Goal: Task Accomplishment & Management: Complete application form

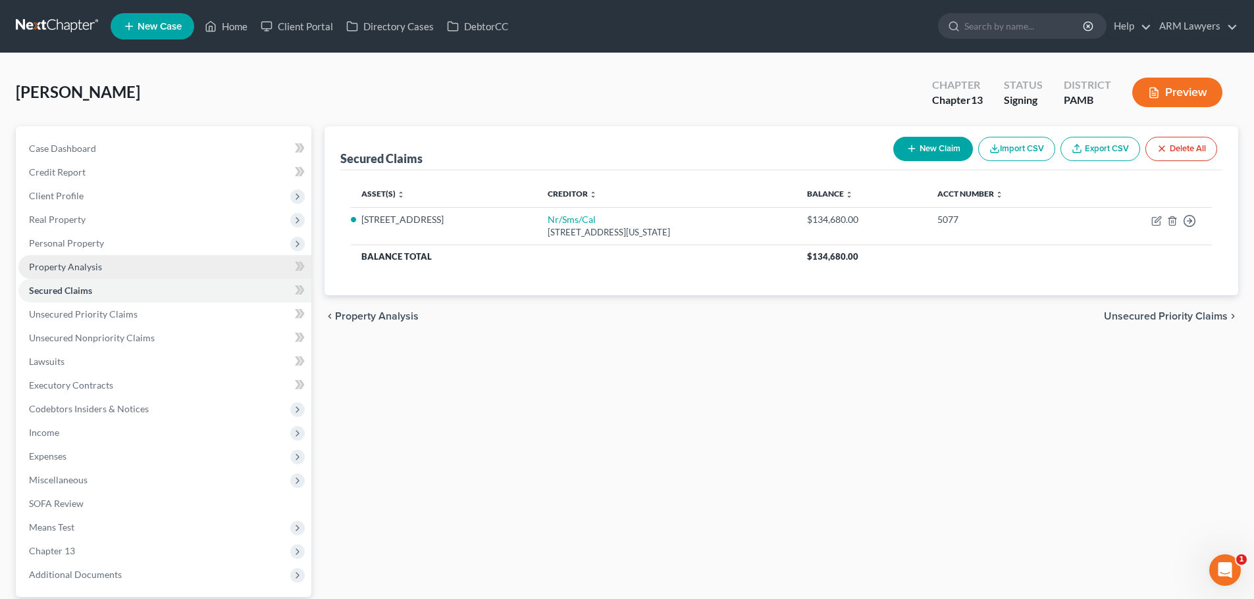
click at [77, 268] on span "Property Analysis" at bounding box center [65, 266] width 73 height 11
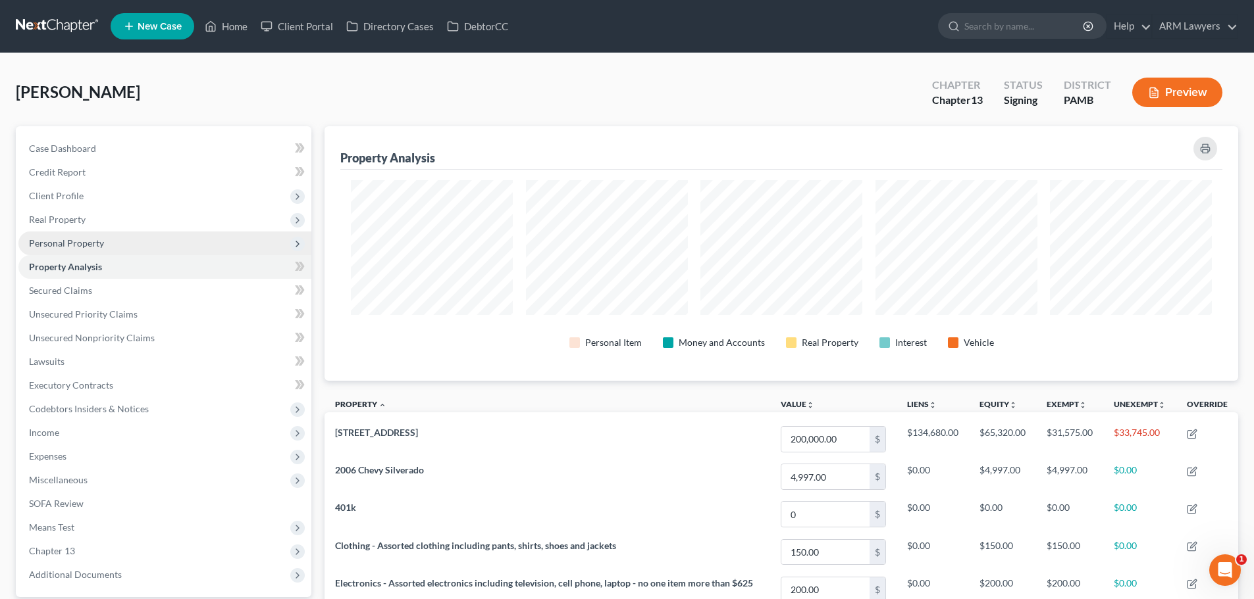
scroll to position [255, 913]
click at [72, 244] on span "Personal Property" at bounding box center [66, 243] width 75 height 11
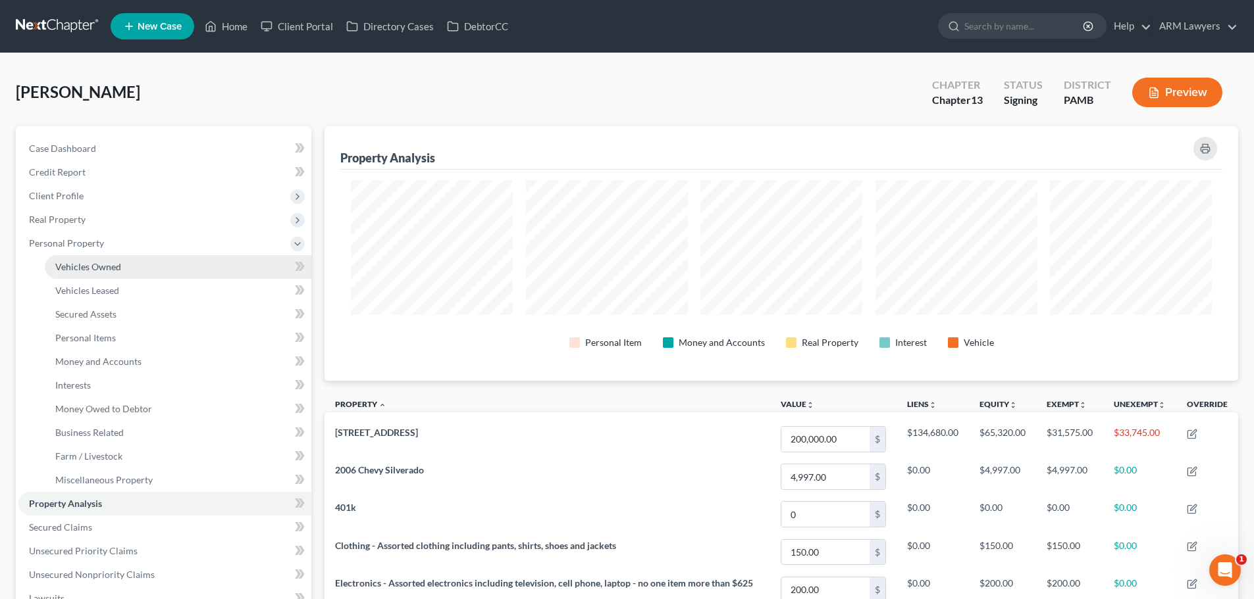
click at [74, 267] on span "Vehicles Owned" at bounding box center [88, 266] width 66 height 11
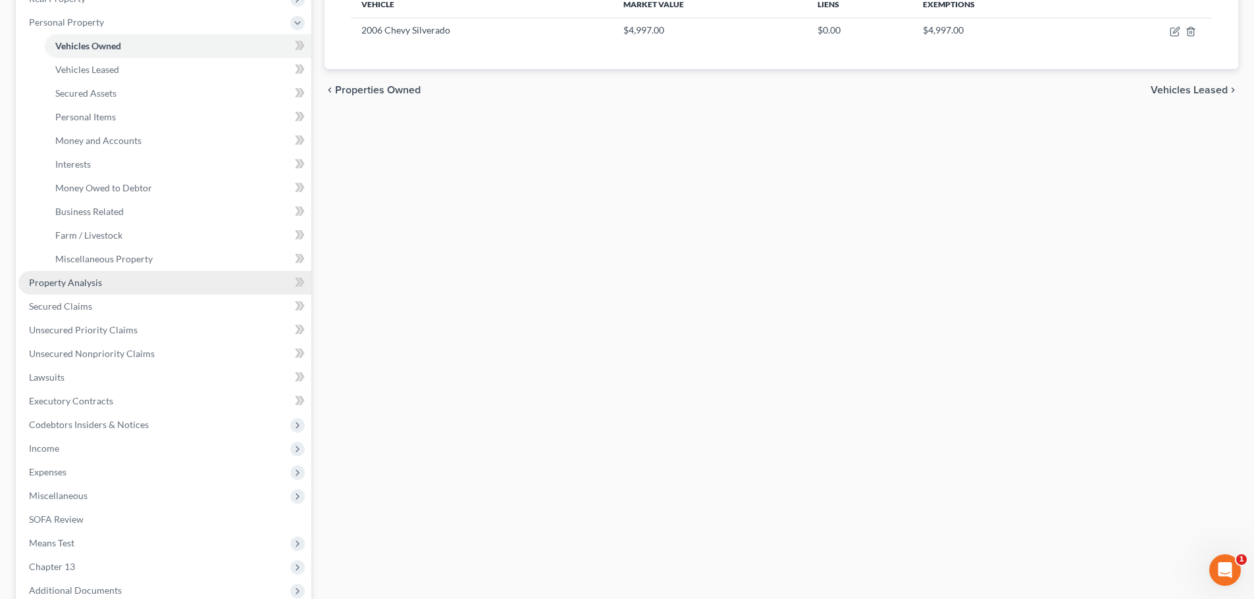
scroll to position [197, 0]
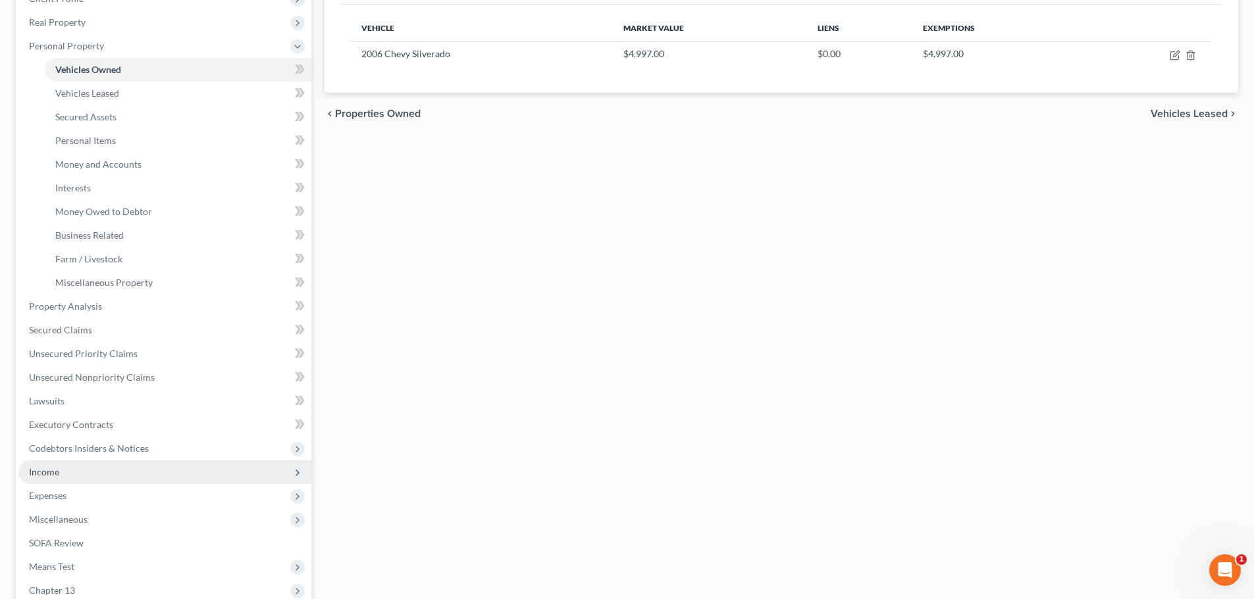
click at [63, 469] on span "Income" at bounding box center [164, 473] width 293 height 24
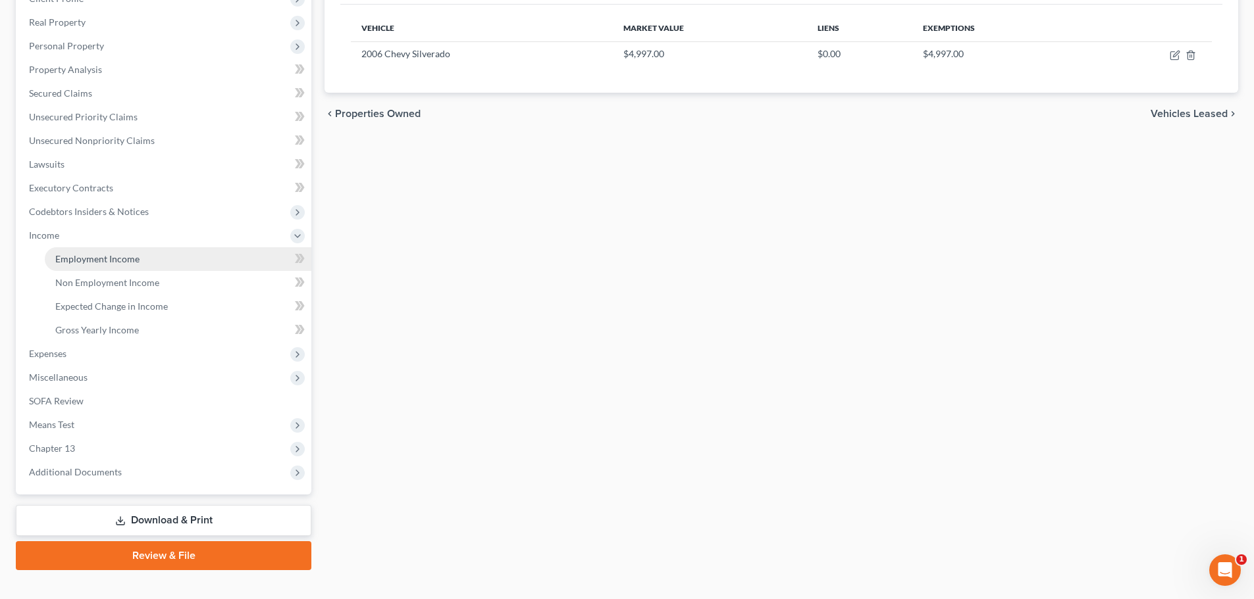
click at [125, 267] on link "Employment Income" at bounding box center [178, 259] width 267 height 24
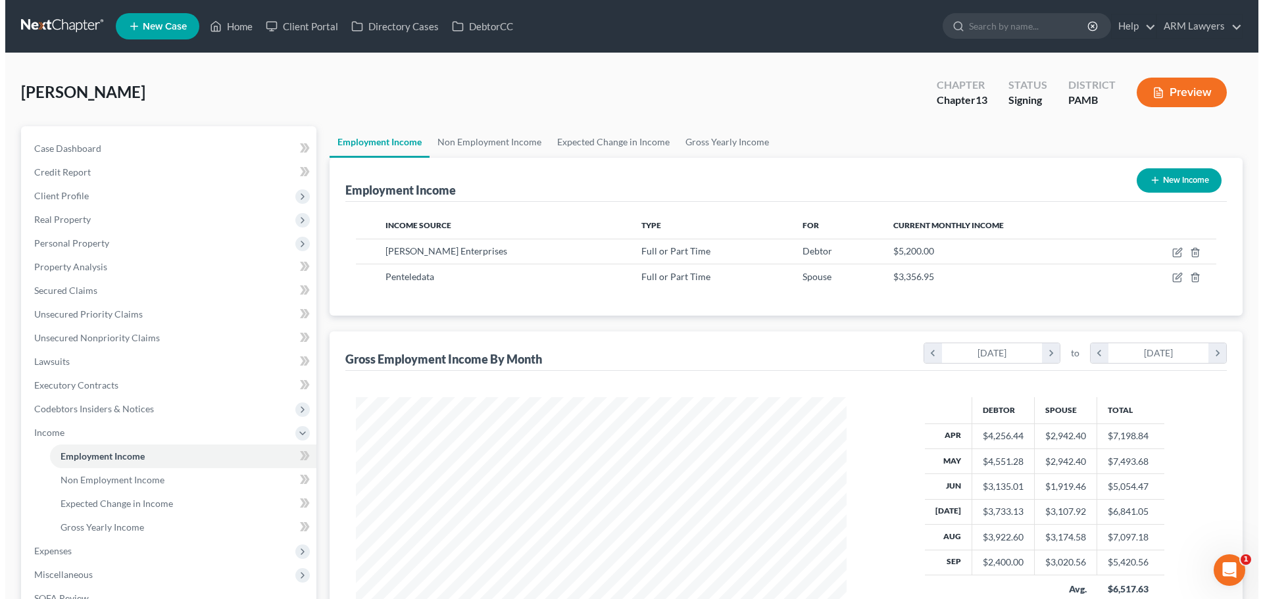
scroll to position [245, 517]
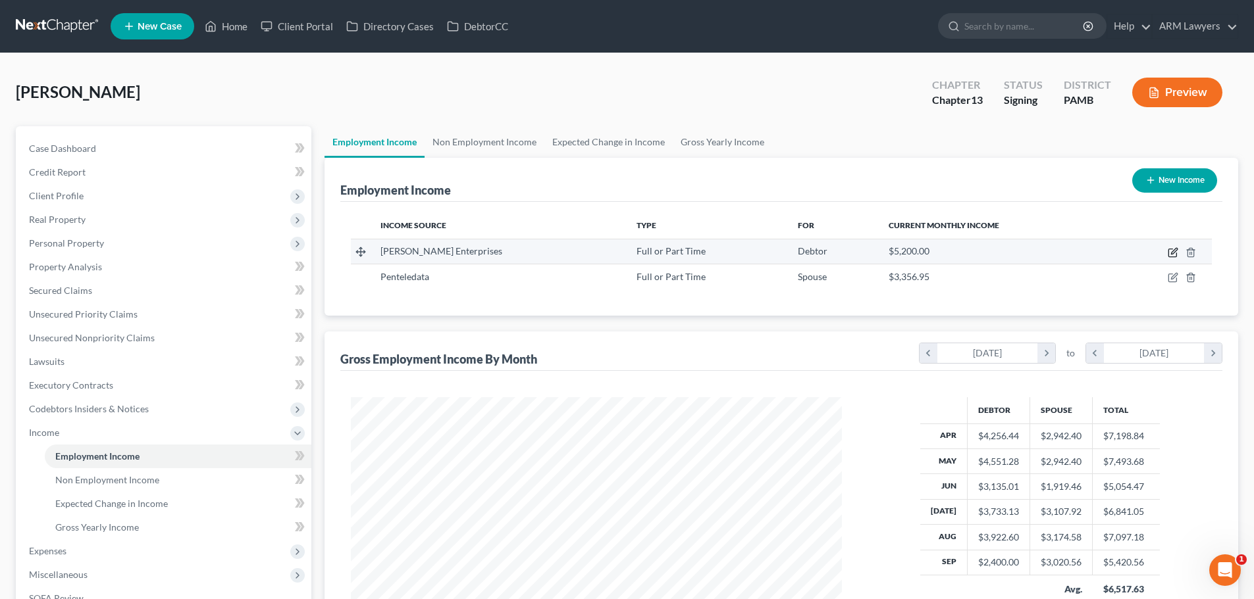
click at [1177, 247] on icon "button" at bounding box center [1172, 252] width 11 height 11
select select "0"
select select "39"
select select "2"
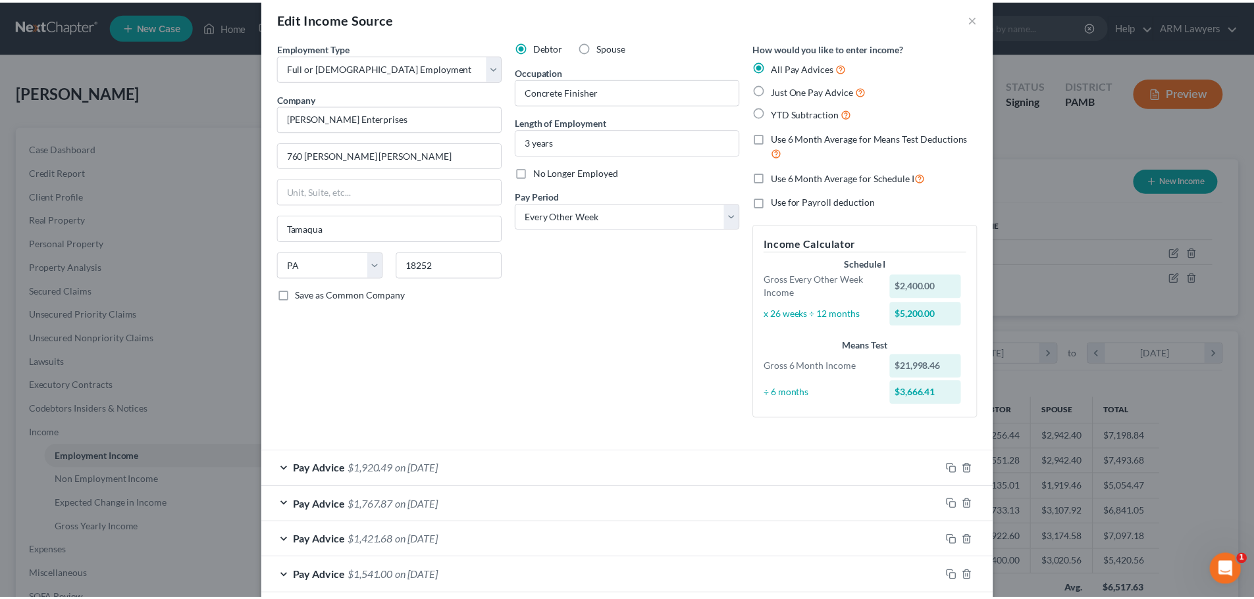
scroll to position [0, 0]
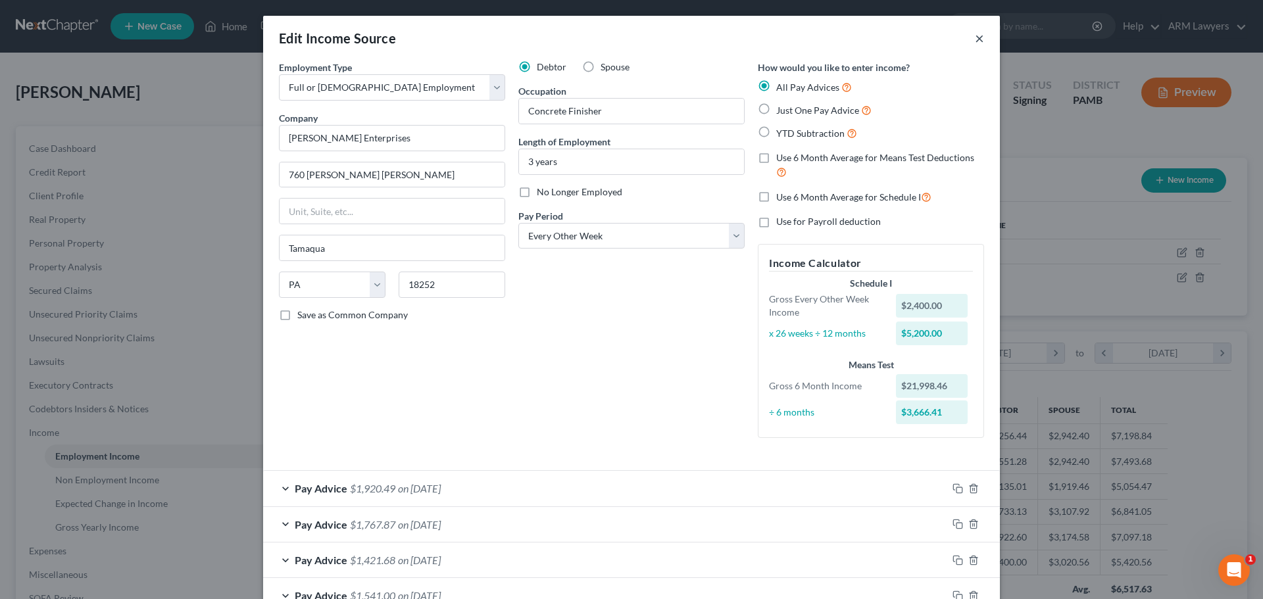
click at [975, 38] on button "×" at bounding box center [979, 38] width 9 height 16
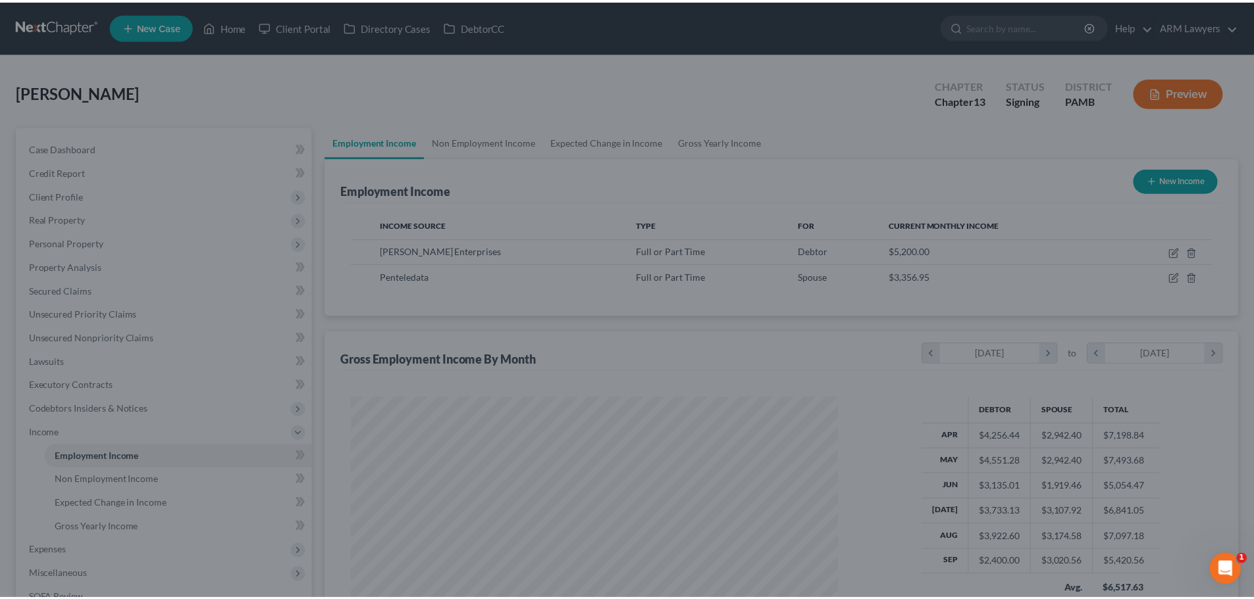
scroll to position [657788, 657516]
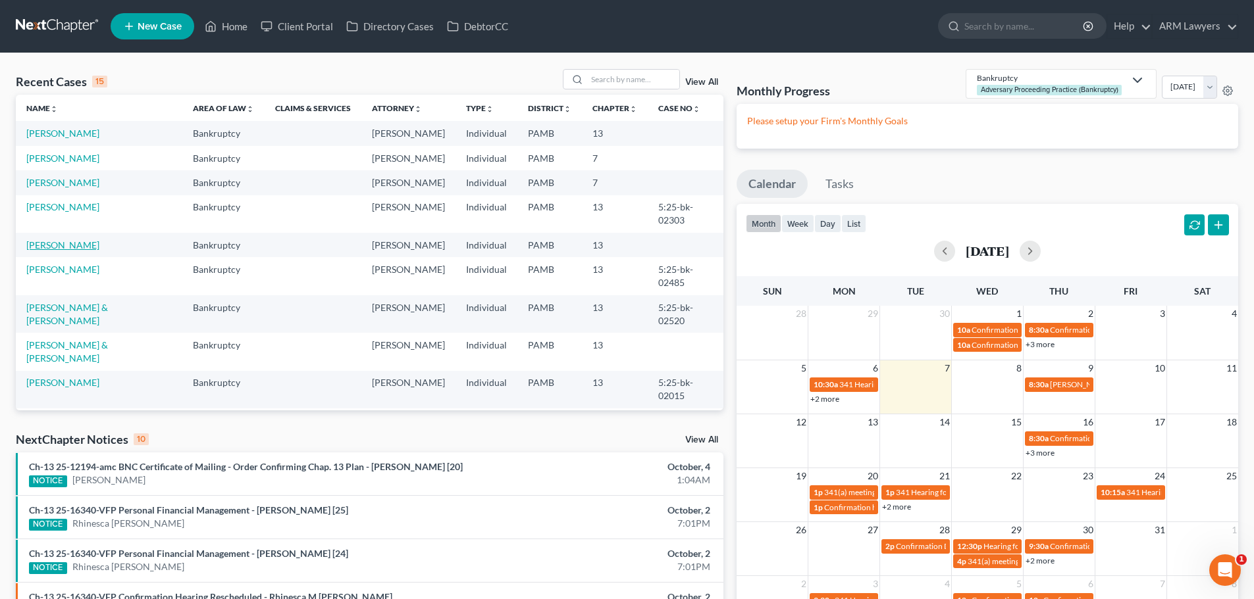
click at [73, 240] on link "[PERSON_NAME]" at bounding box center [62, 245] width 73 height 11
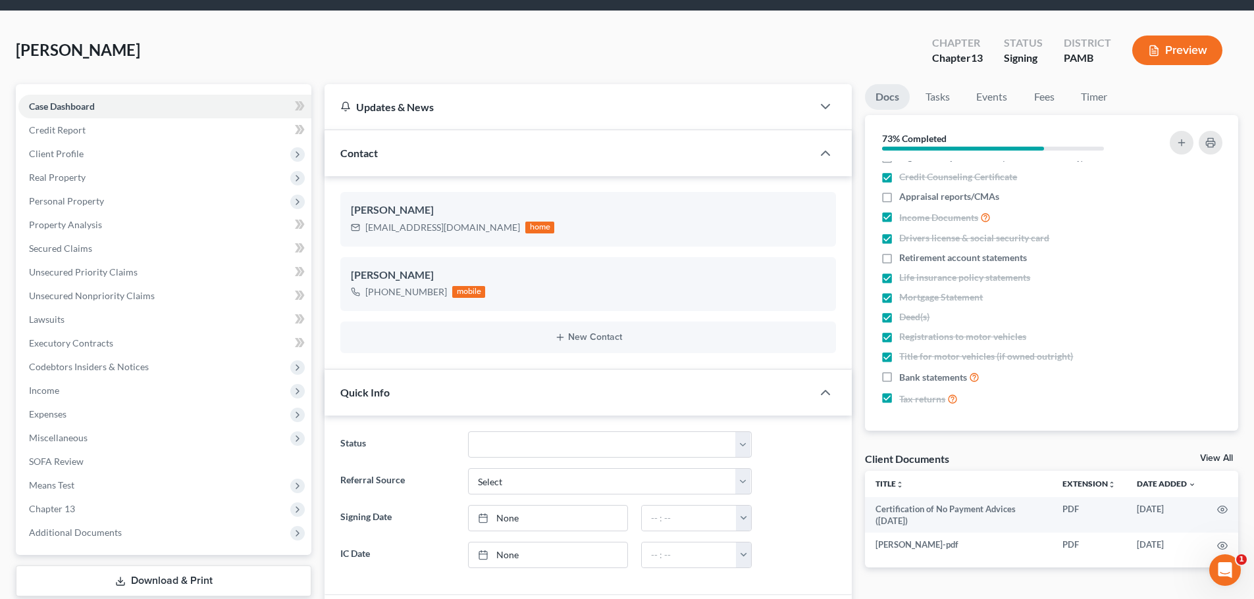
scroll to position [132, 0]
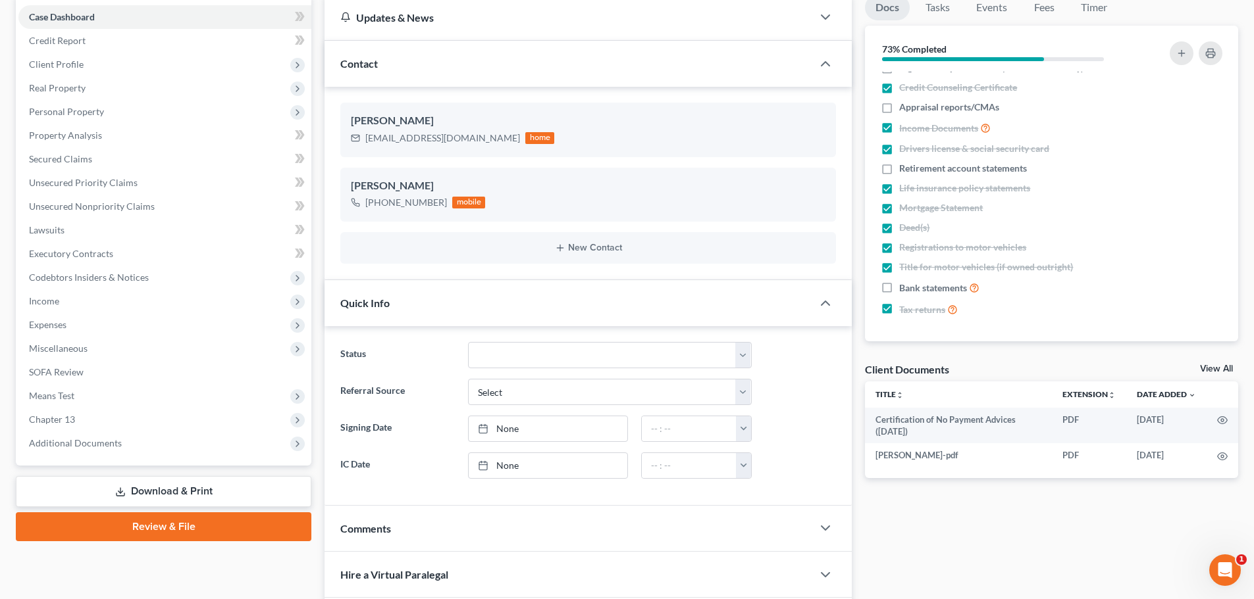
click at [923, 521] on div "Docs Tasks Events Fees Timer 73% Completed Nothing here yet! Questionnaire Fee …" at bounding box center [1051, 366] width 386 height 742
click at [85, 375] on link "SOFA Review" at bounding box center [164, 373] width 293 height 24
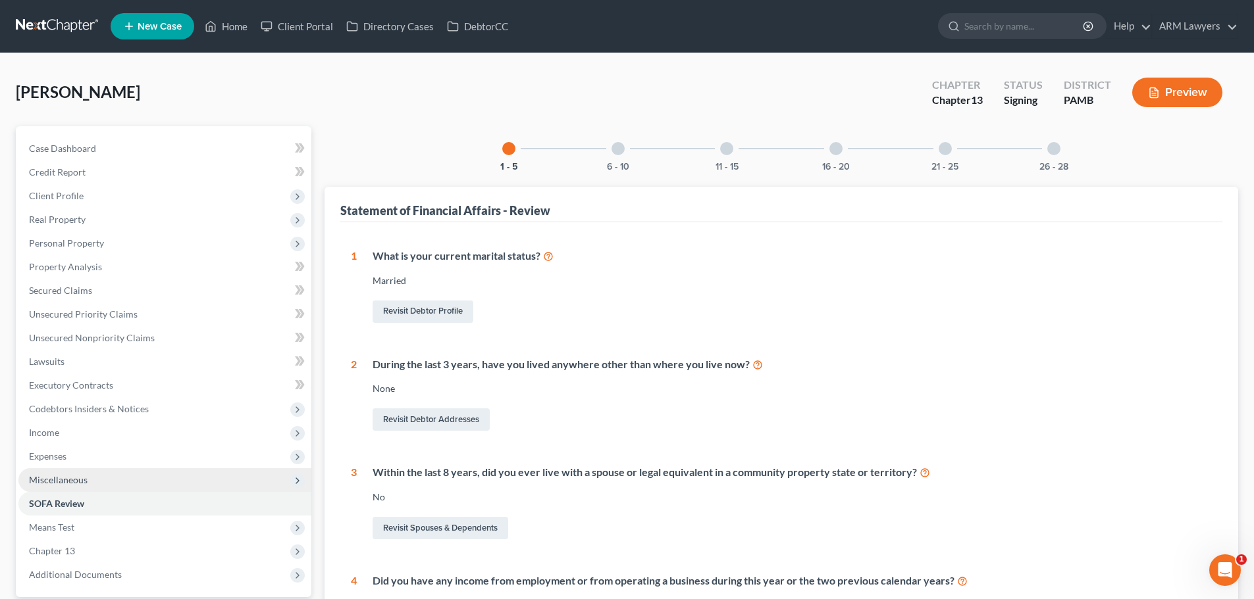
click at [99, 484] on span "Miscellaneous" at bounding box center [164, 481] width 293 height 24
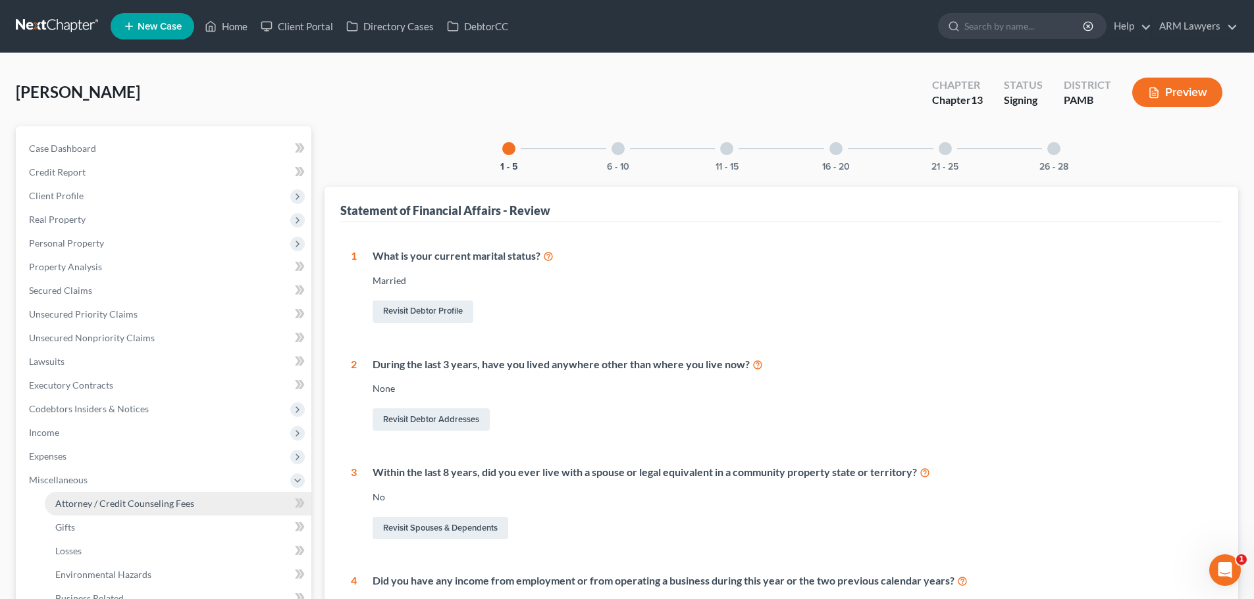
click at [100, 509] on link "Attorney / Credit Counseling Fees" at bounding box center [178, 504] width 267 height 24
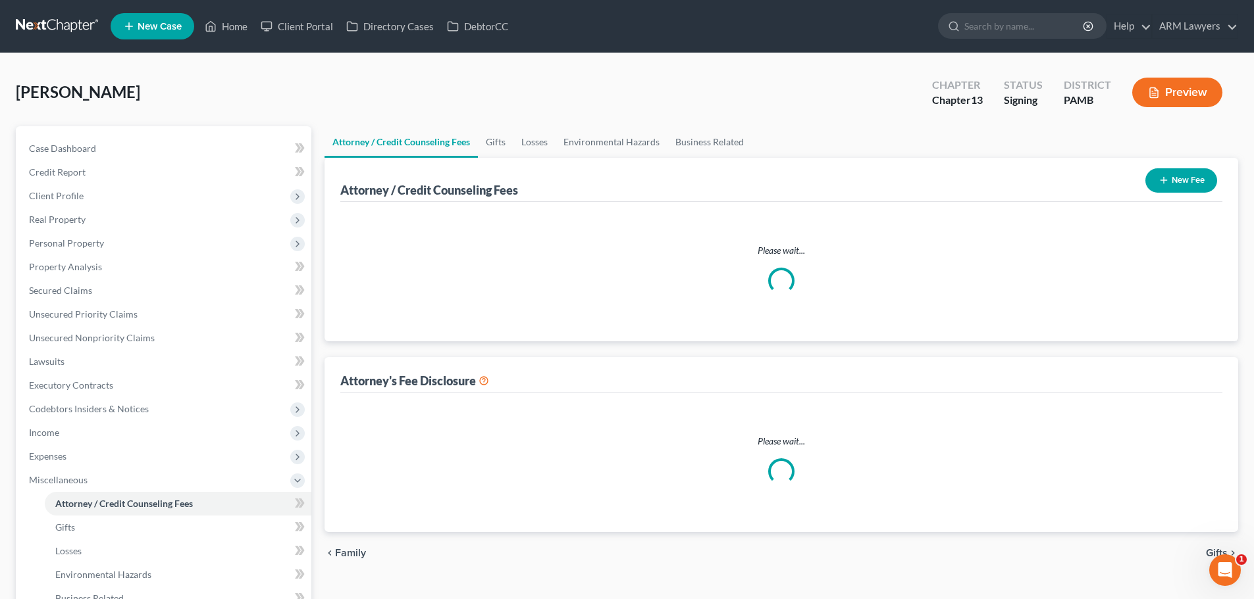
select select "0"
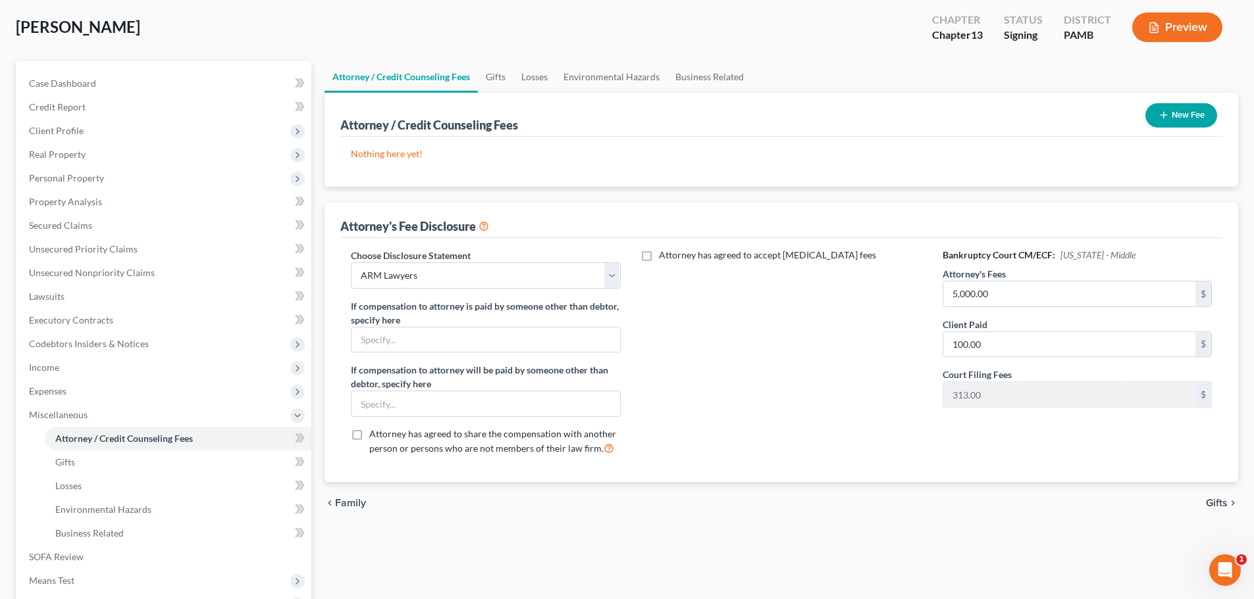
scroll to position [66, 0]
click at [962, 295] on input "5,000.00" at bounding box center [1069, 293] width 252 height 25
type input "5,500"
click at [1035, 489] on div "chevron_left Family Gifts chevron_right" at bounding box center [780, 503] width 913 height 42
click at [1167, 24] on button "Preview" at bounding box center [1177, 27] width 90 height 30
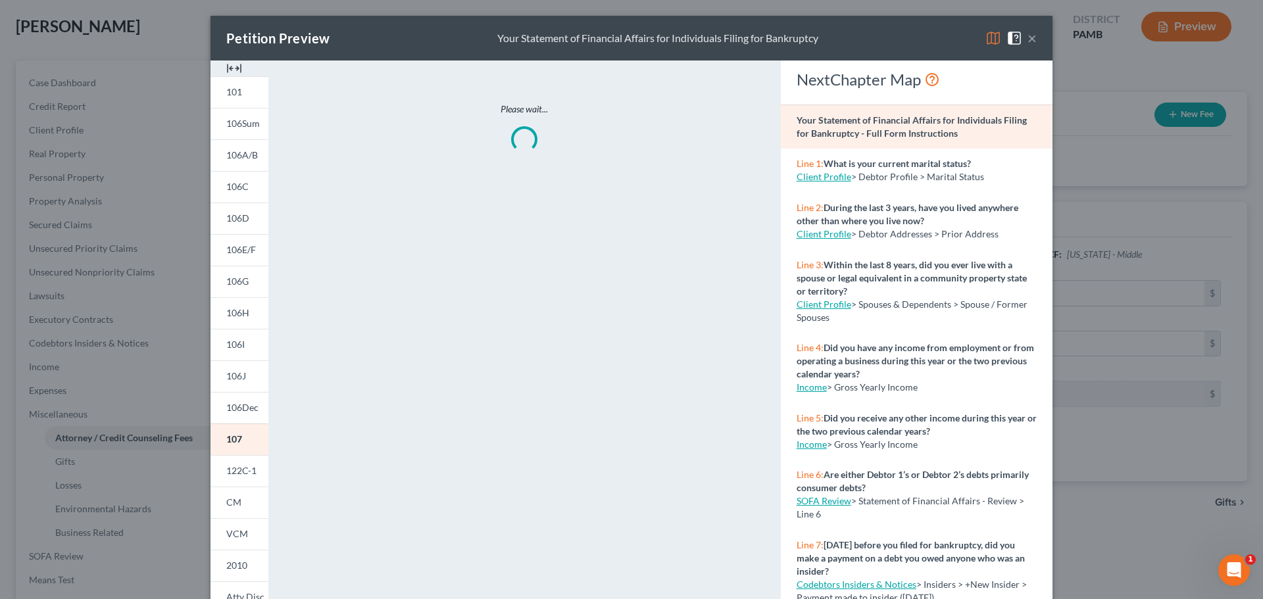
click at [1022, 32] on span at bounding box center [1017, 37] width 21 height 11
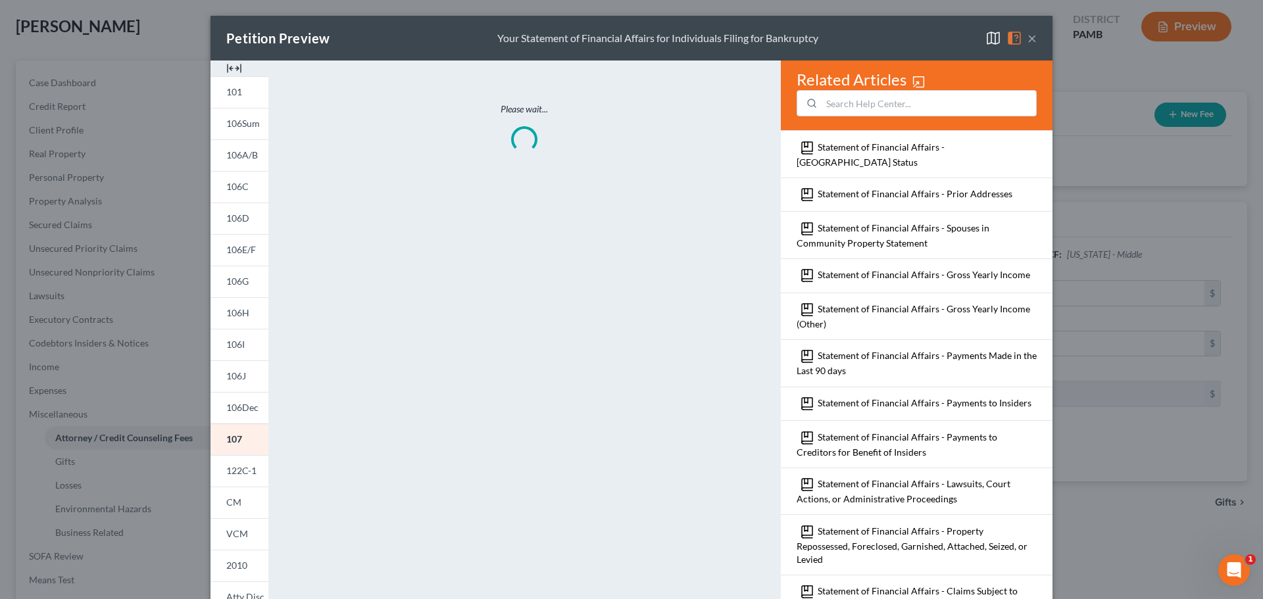
click at [1028, 32] on button "×" at bounding box center [1032, 38] width 9 height 16
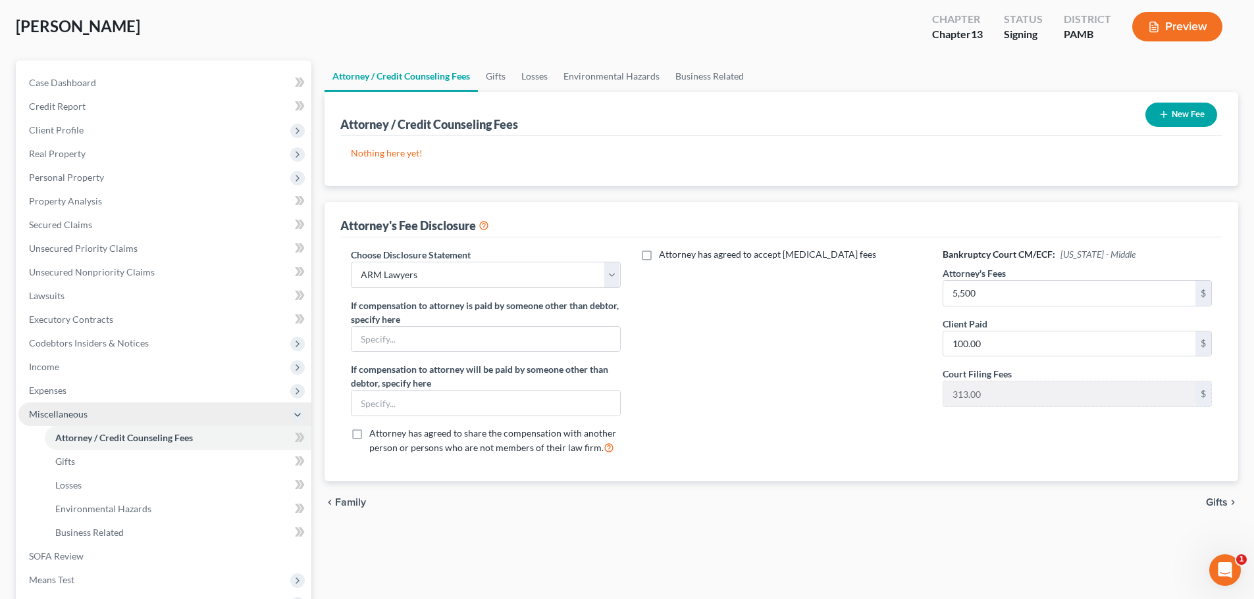
click at [53, 413] on span "Miscellaneous" at bounding box center [58, 414] width 59 height 11
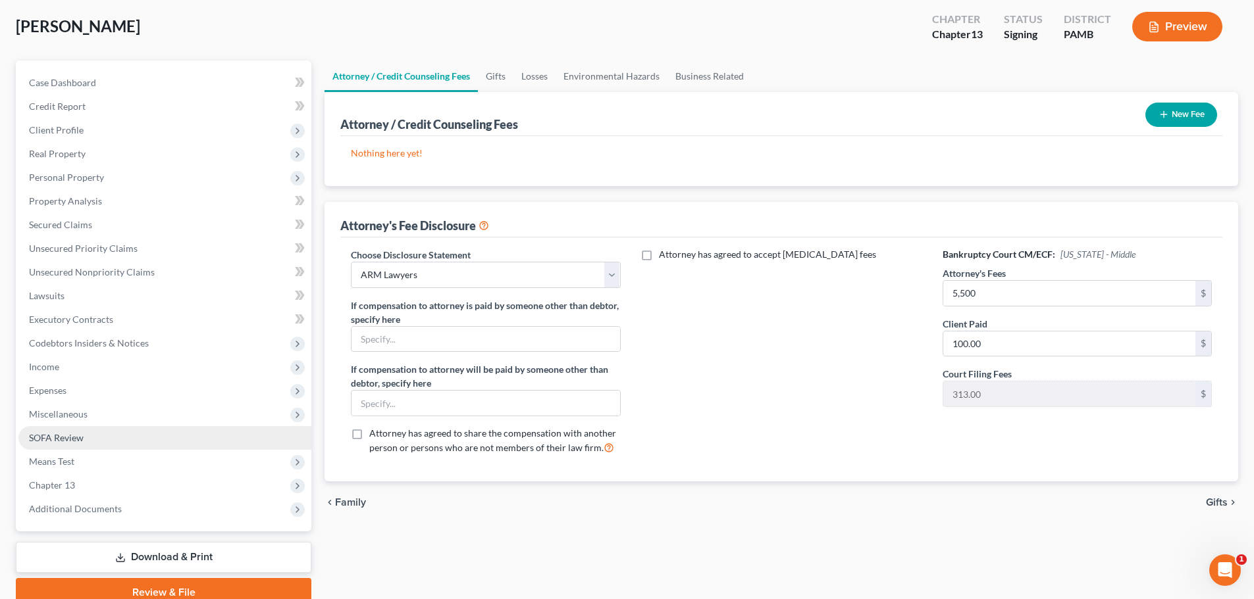
click at [129, 442] on link "SOFA Review" at bounding box center [164, 438] width 293 height 24
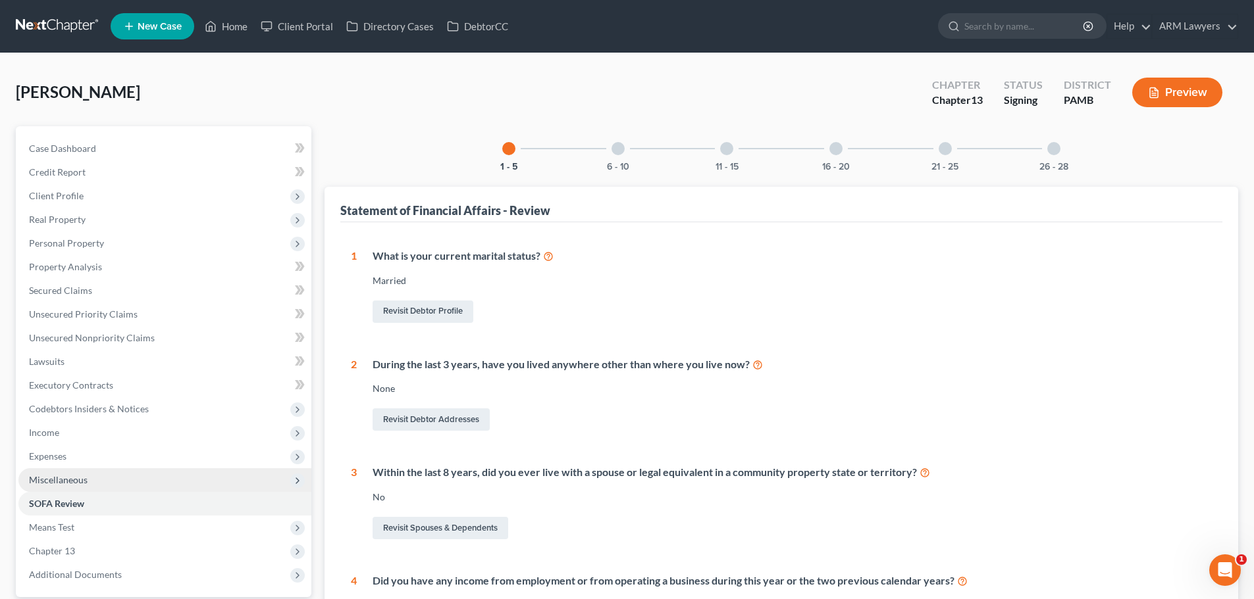
click at [83, 475] on span "Miscellaneous" at bounding box center [58, 479] width 59 height 11
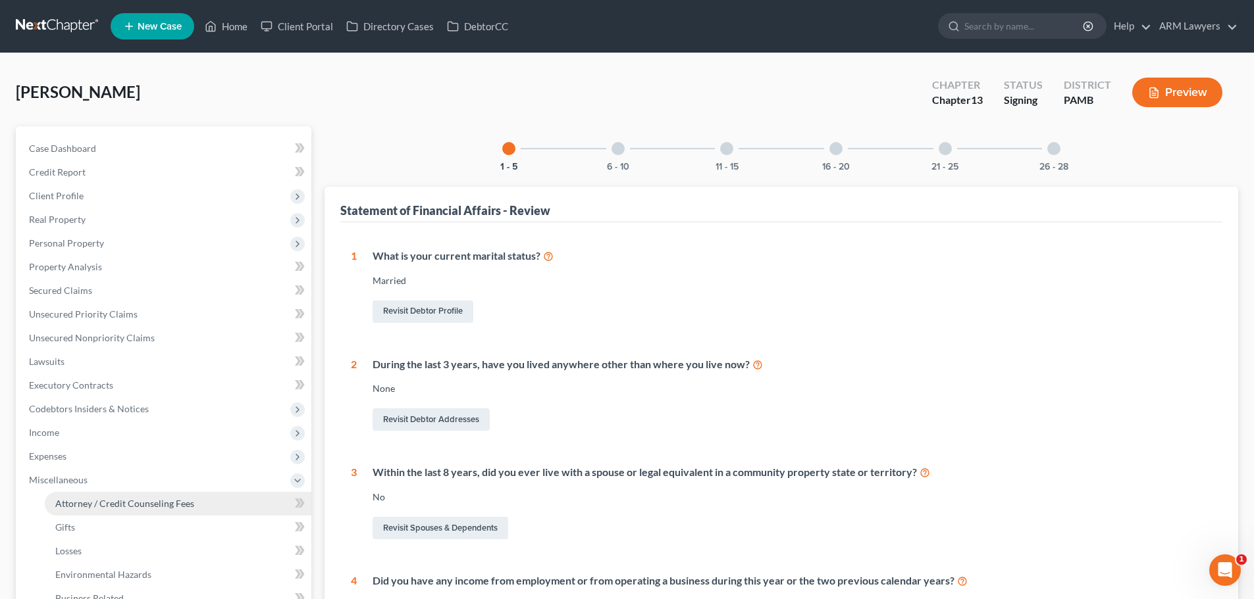
click at [90, 506] on span "Attorney / Credit Counseling Fees" at bounding box center [124, 503] width 139 height 11
select select "0"
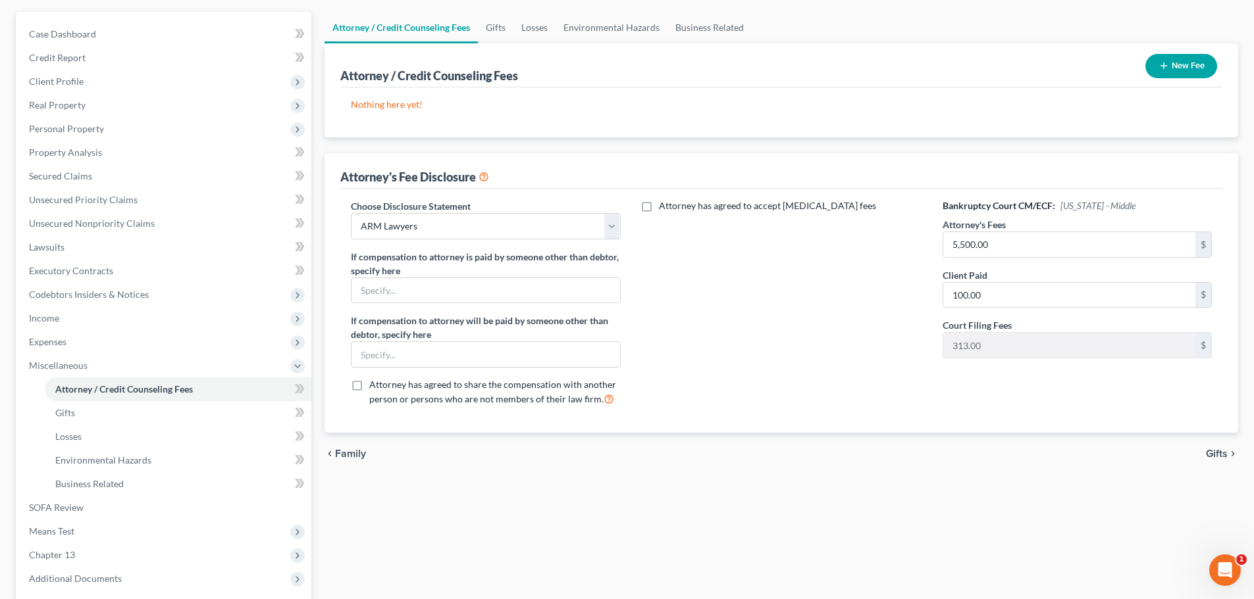
scroll to position [197, 0]
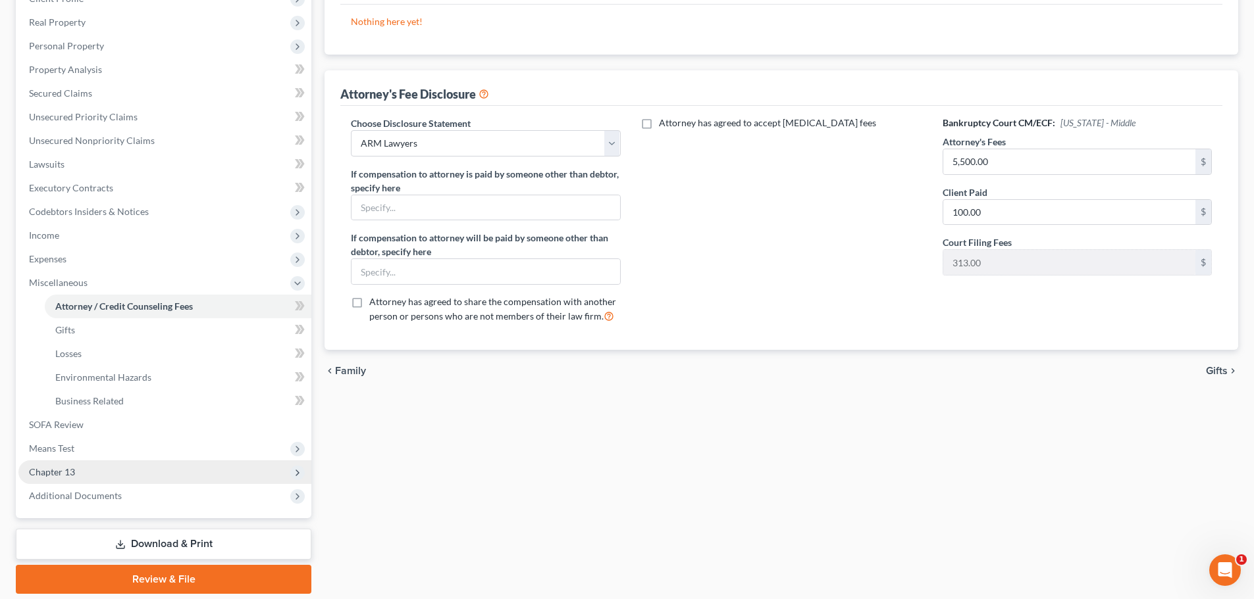
click at [70, 469] on span "Chapter 13" at bounding box center [52, 472] width 46 height 11
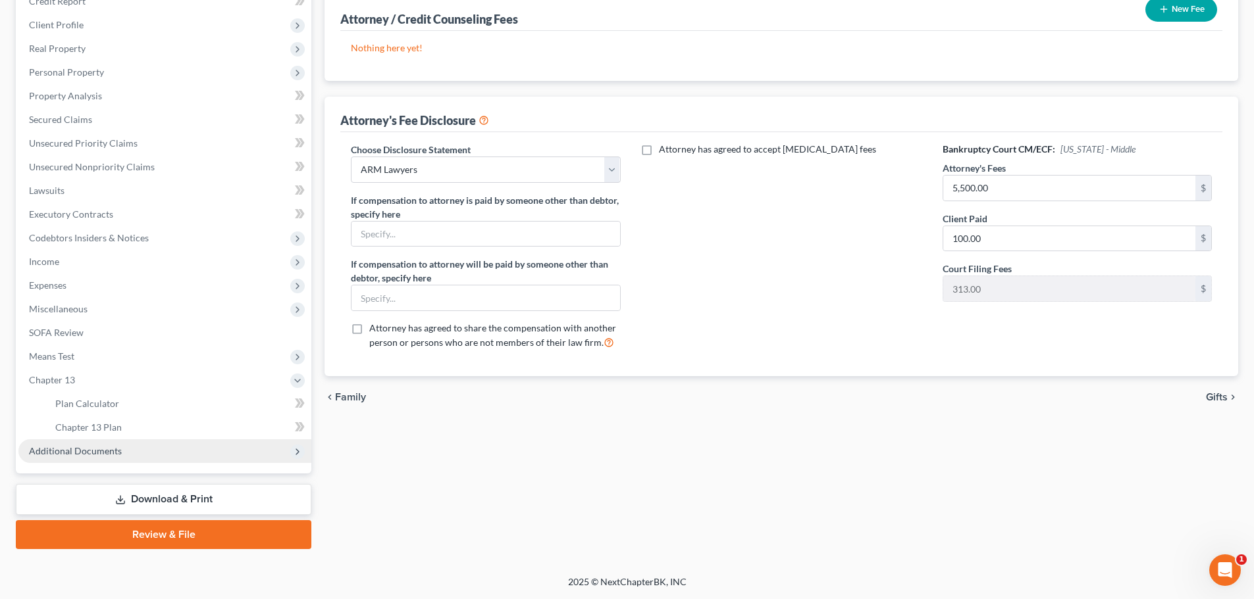
click at [82, 451] on span "Additional Documents" at bounding box center [75, 450] width 93 height 11
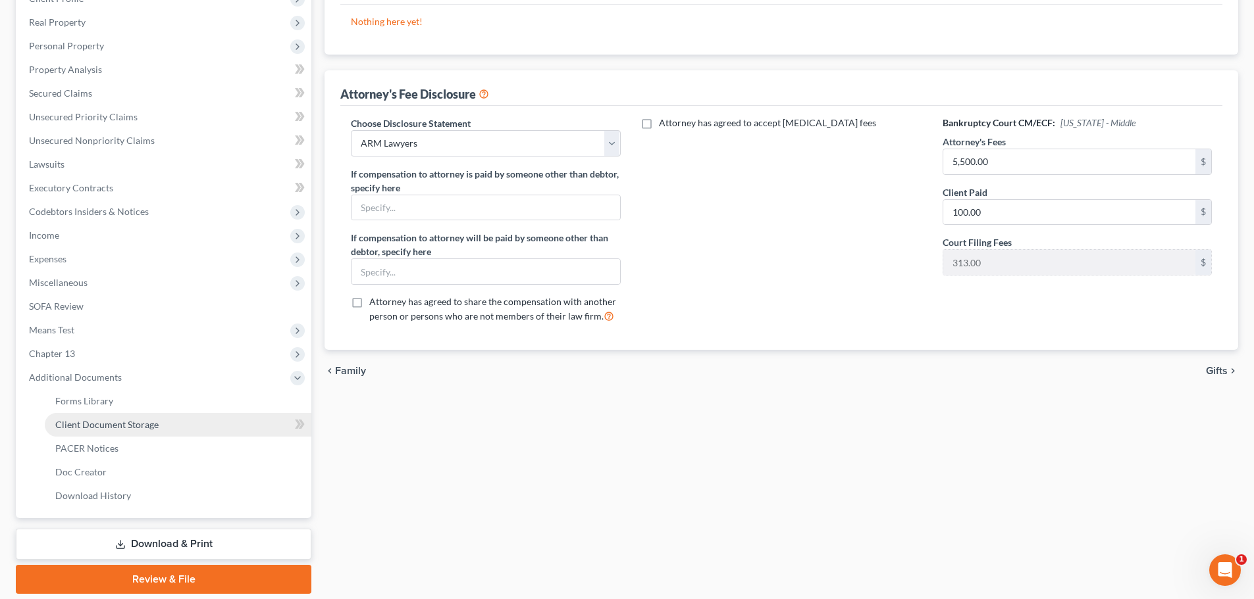
click at [92, 428] on span "Client Document Storage" at bounding box center [106, 424] width 103 height 11
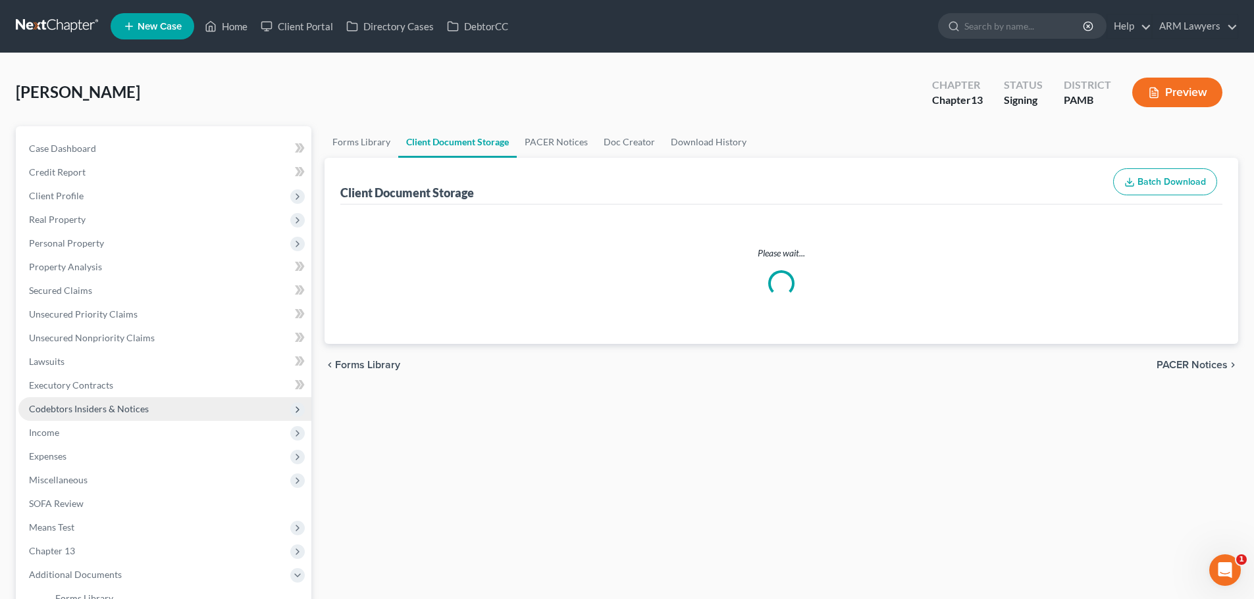
select select "0"
select select "6"
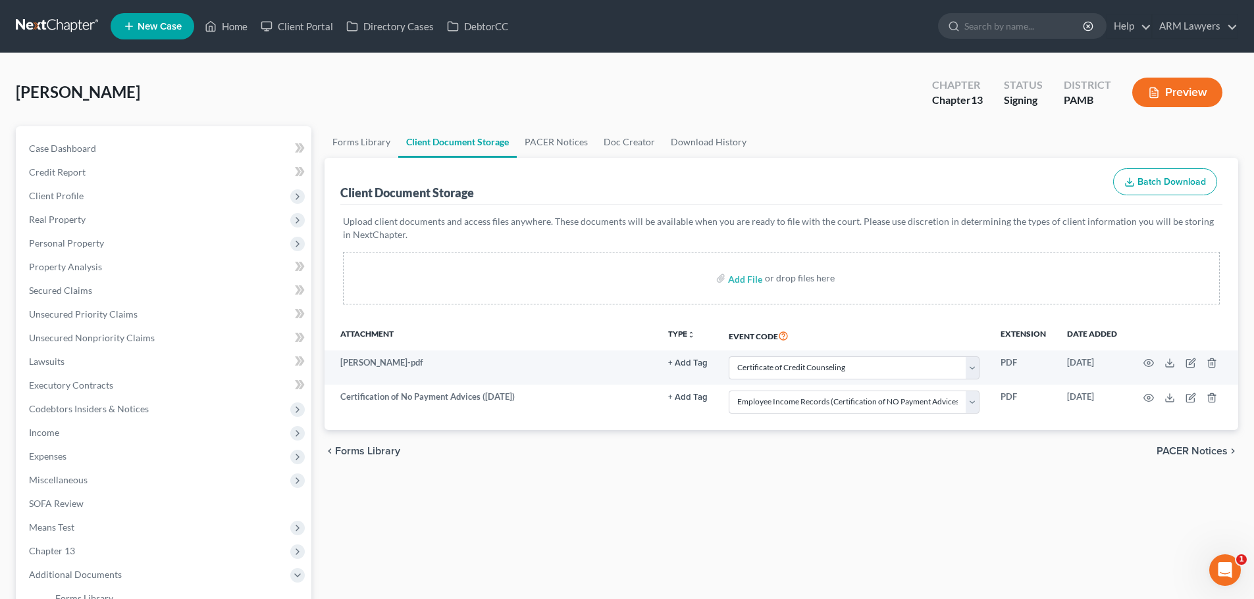
select select "0"
select select "6"
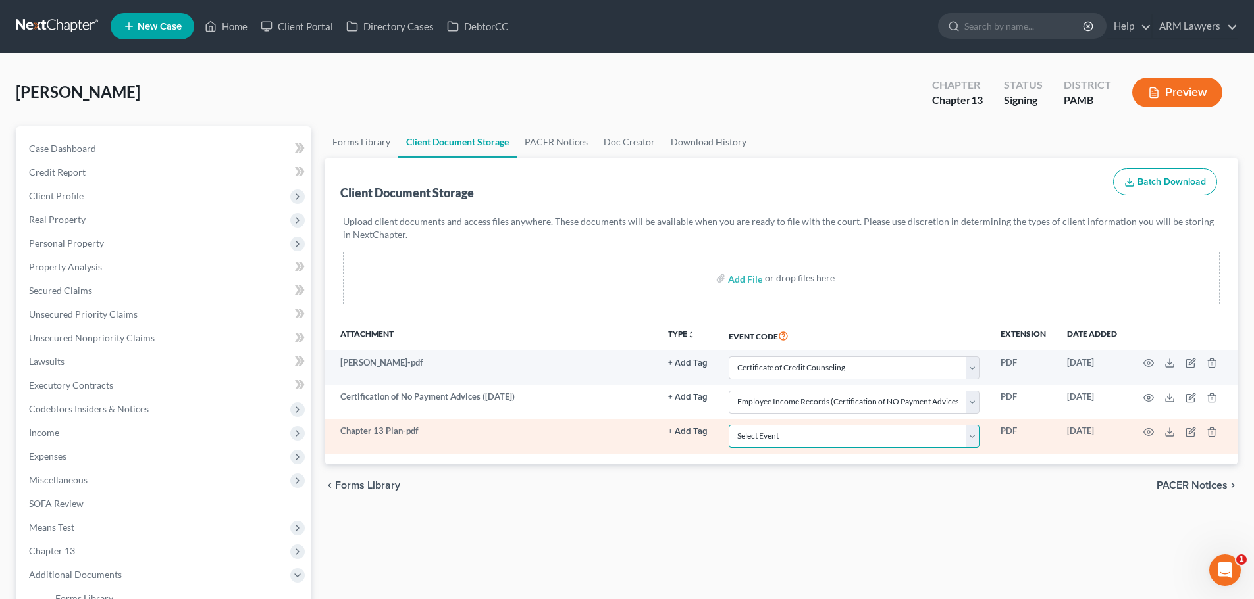
click at [786, 436] on select "Select Event Certificate of Credit Counseling Certification of Execution of Rig…" at bounding box center [853, 436] width 251 height 23
select select "9"
click at [728, 425] on select "Select Event Certificate of Credit Counseling Certification of Execution of Rig…" at bounding box center [853, 436] width 251 height 23
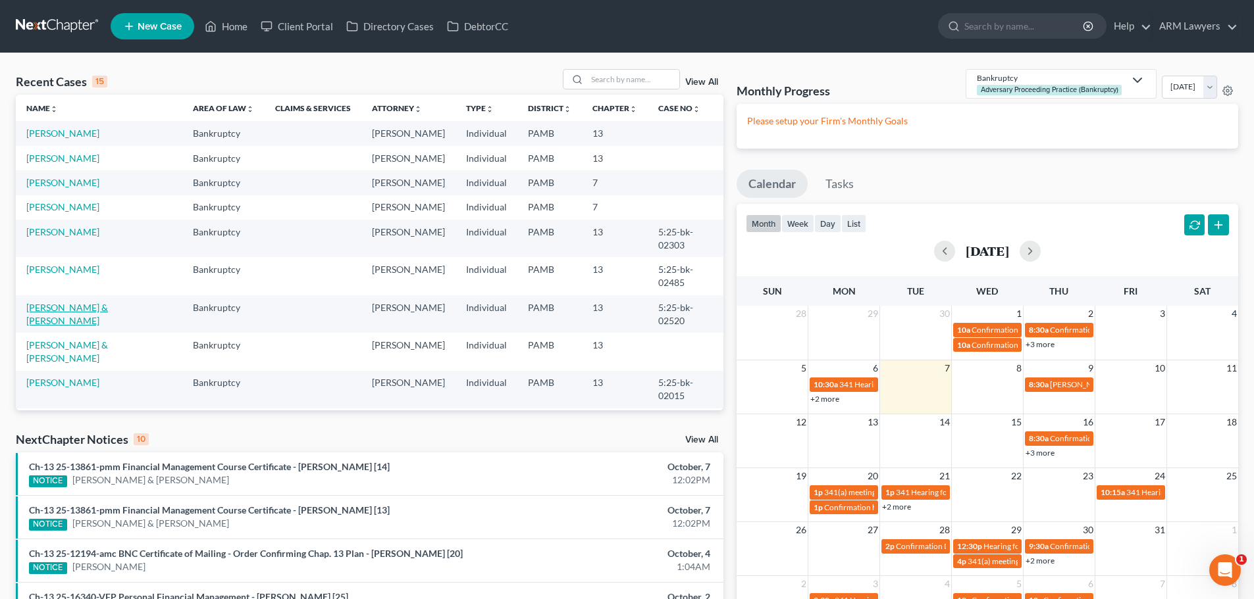
click at [72, 302] on link "[PERSON_NAME] & [PERSON_NAME]" at bounding box center [67, 314] width 82 height 24
select select "1"
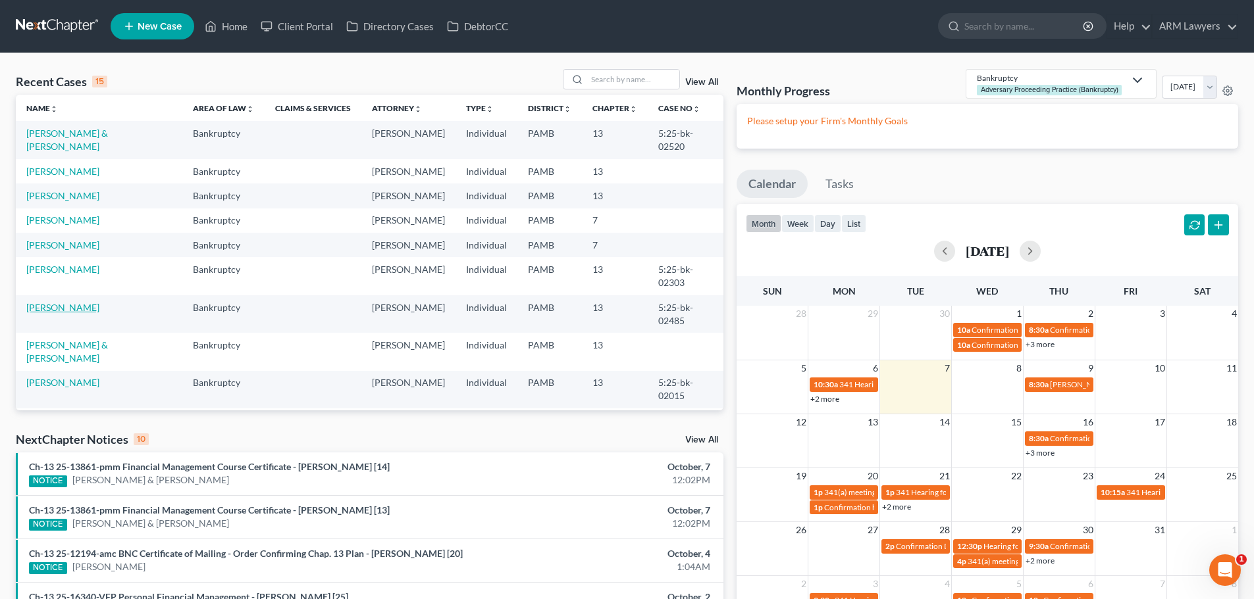
click at [70, 302] on link "[PERSON_NAME]" at bounding box center [62, 307] width 73 height 11
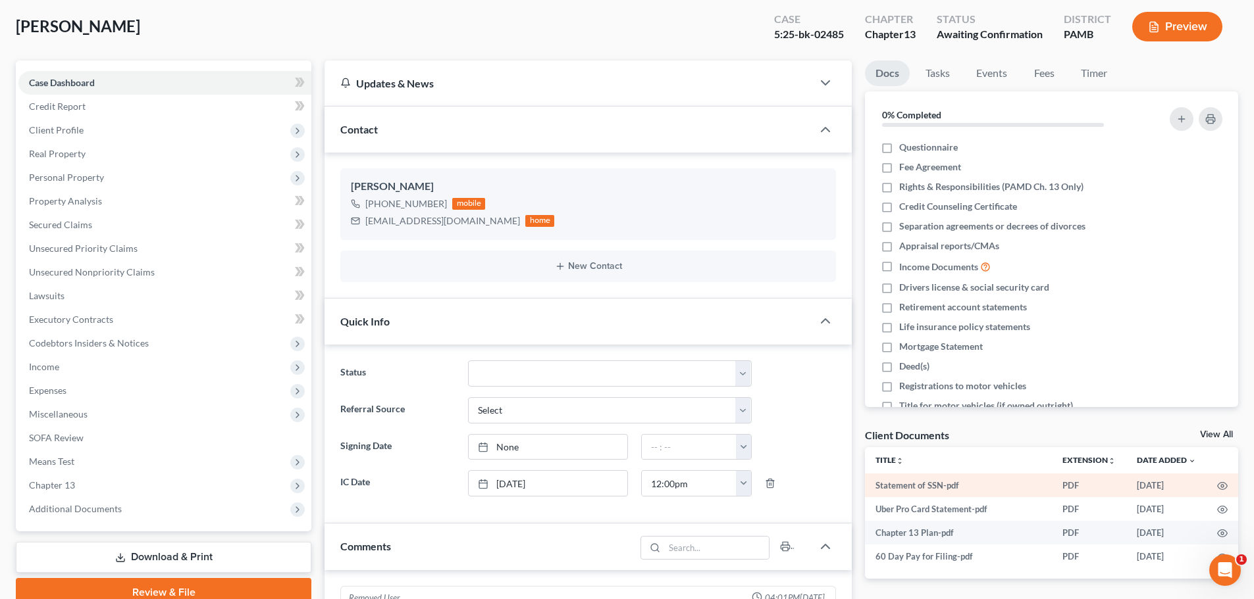
scroll to position [156, 0]
click at [1221, 483] on icon "button" at bounding box center [1222, 486] width 10 height 7
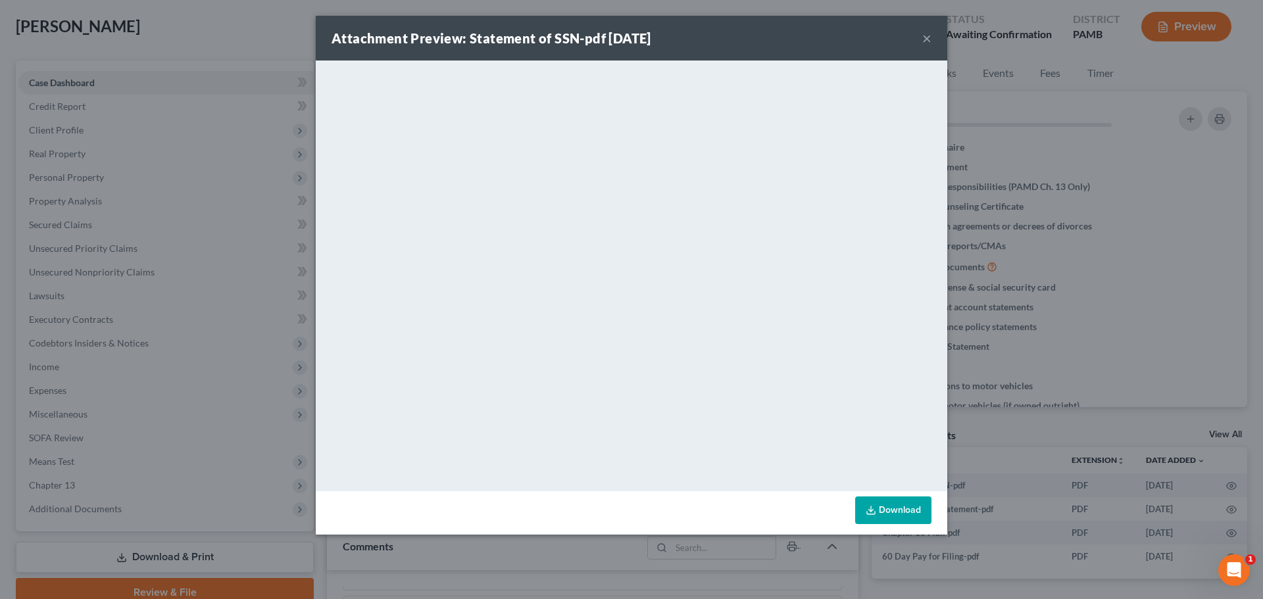
click at [927, 34] on button "×" at bounding box center [927, 38] width 9 height 16
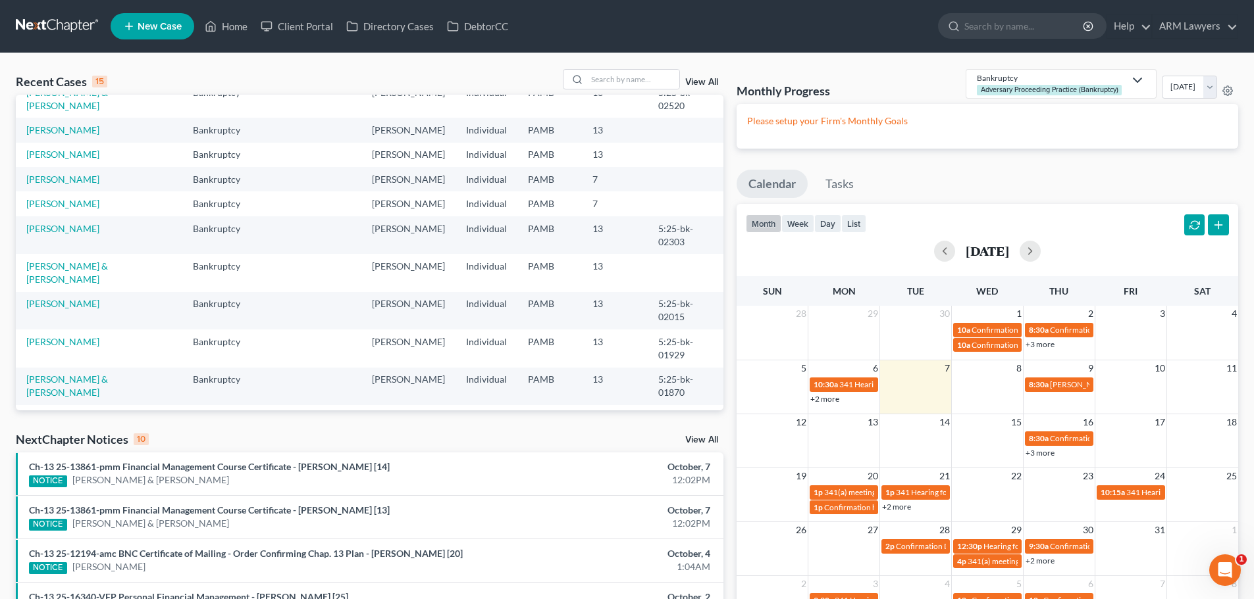
scroll to position [90, 0]
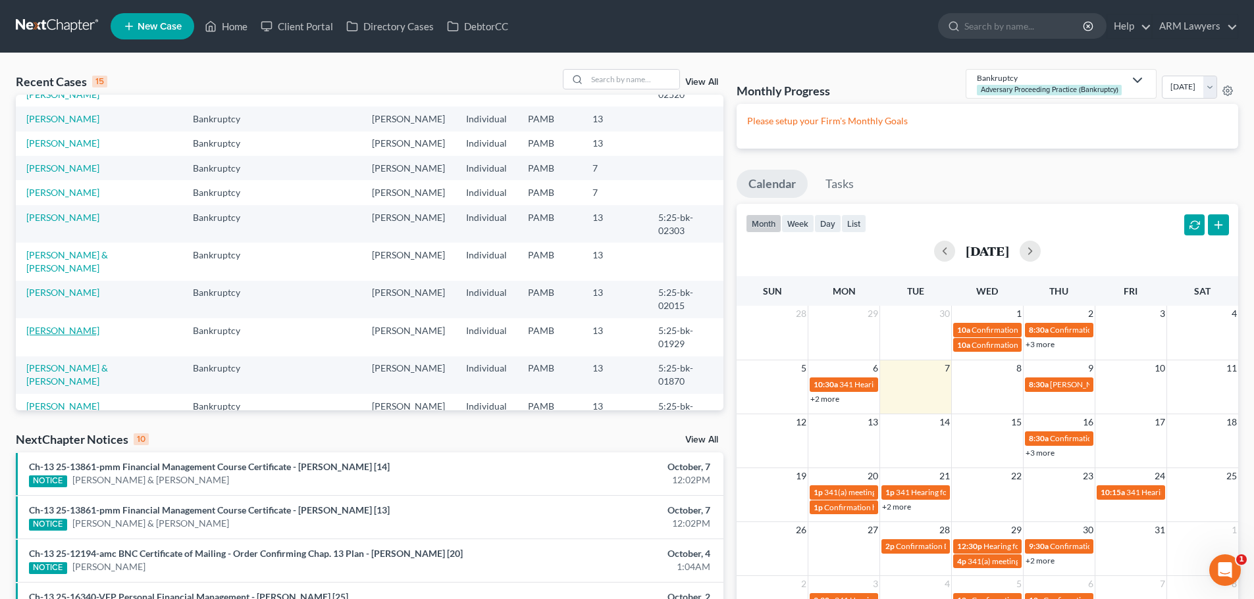
click at [50, 318] on td "[PERSON_NAME]" at bounding box center [99, 337] width 166 height 38
click at [37, 325] on link "[PERSON_NAME]" at bounding box center [62, 330] width 73 height 11
select select "1"
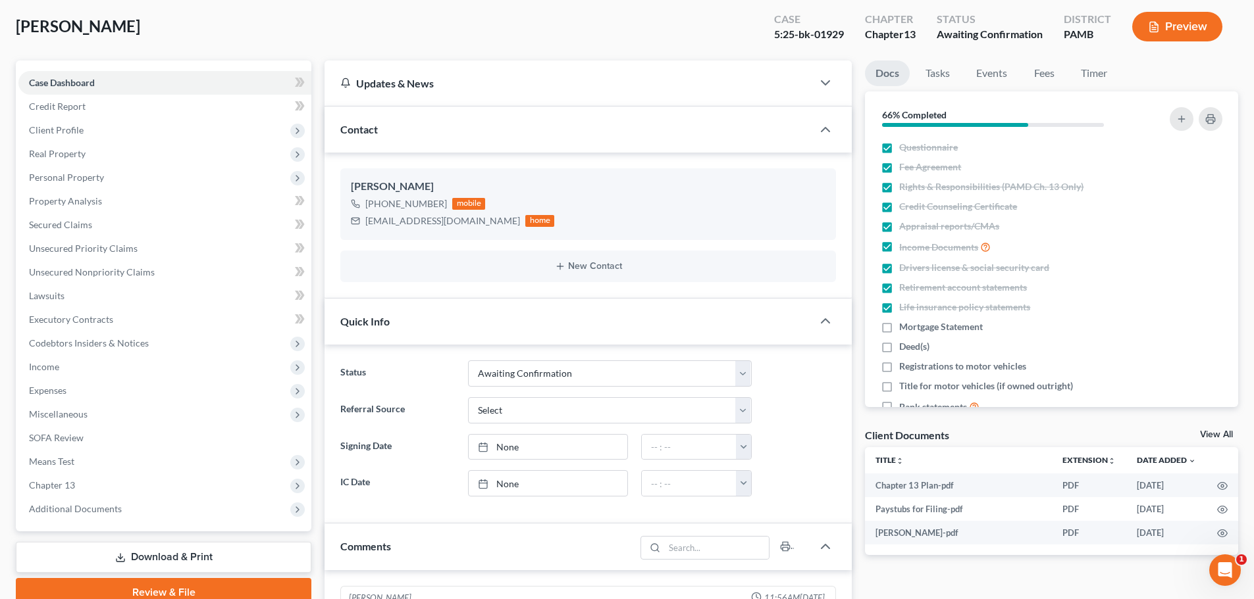
scroll to position [132, 0]
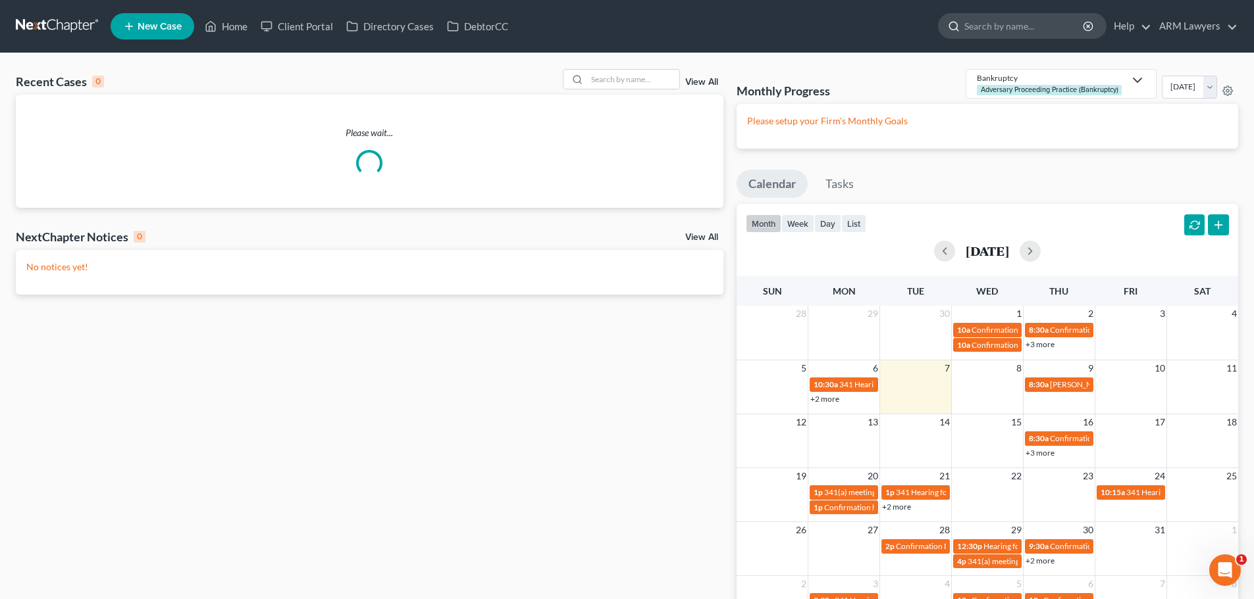
click at [996, 30] on input "search" at bounding box center [1024, 26] width 120 height 24
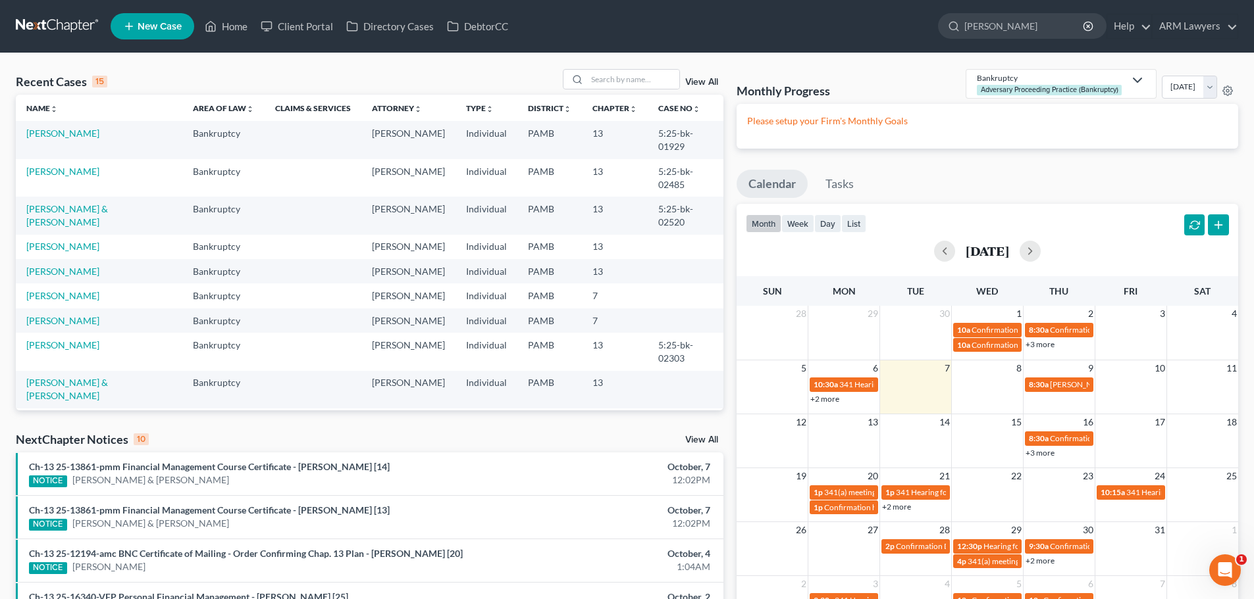
type input "brian smith"
drag, startPoint x: 936, startPoint y: 44, endPoint x: 868, endPoint y: 56, distance: 69.5
click at [877, 56] on div "Home New Case Client Portal Directory Cases DebtorCC ARM Lawyers lbeal@armlawye…" at bounding box center [627, 473] width 1254 height 947
click at [607, 86] on input "search" at bounding box center [633, 79] width 92 height 19
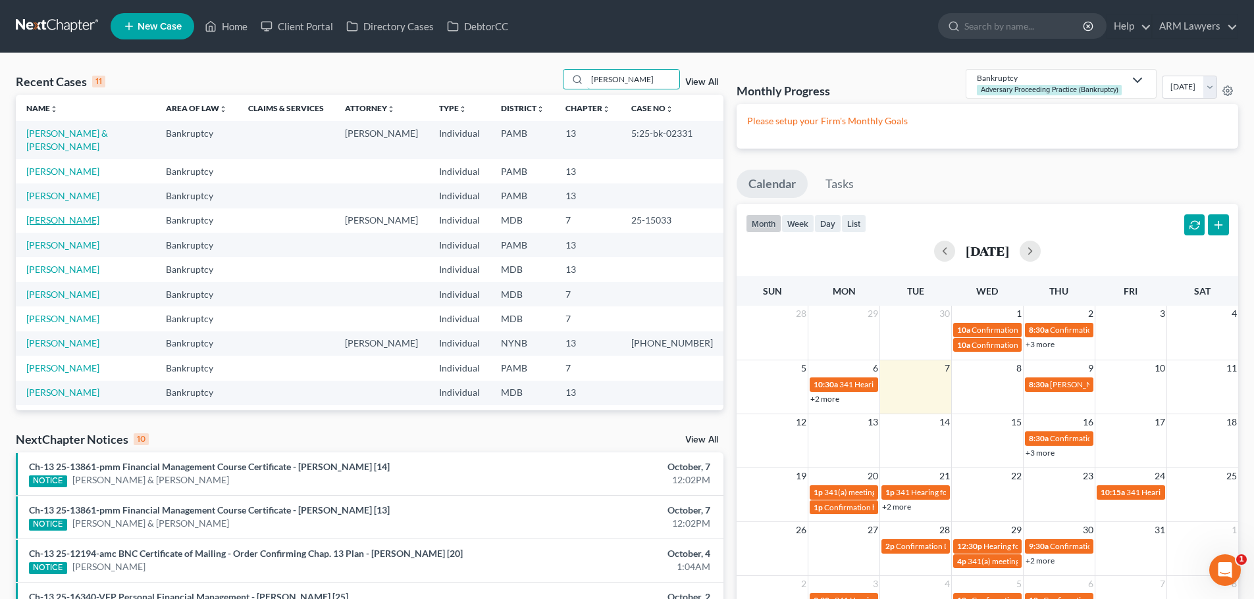
type input "smith"
click at [59, 215] on link "Smith, Brian" at bounding box center [62, 220] width 73 height 11
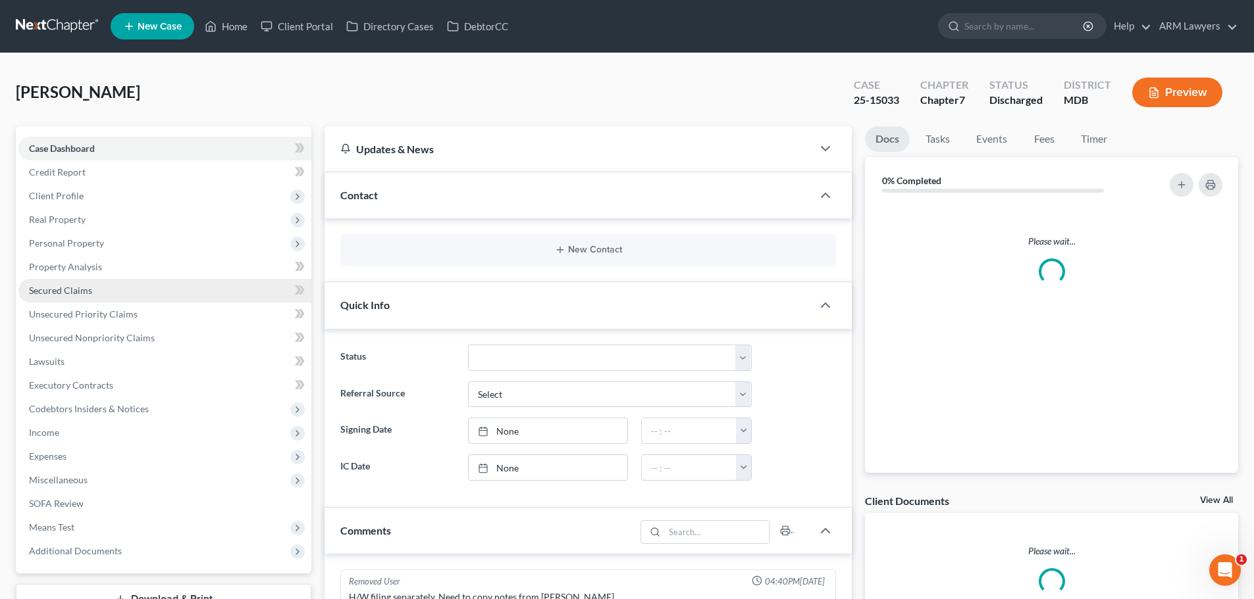
scroll to position [299, 0]
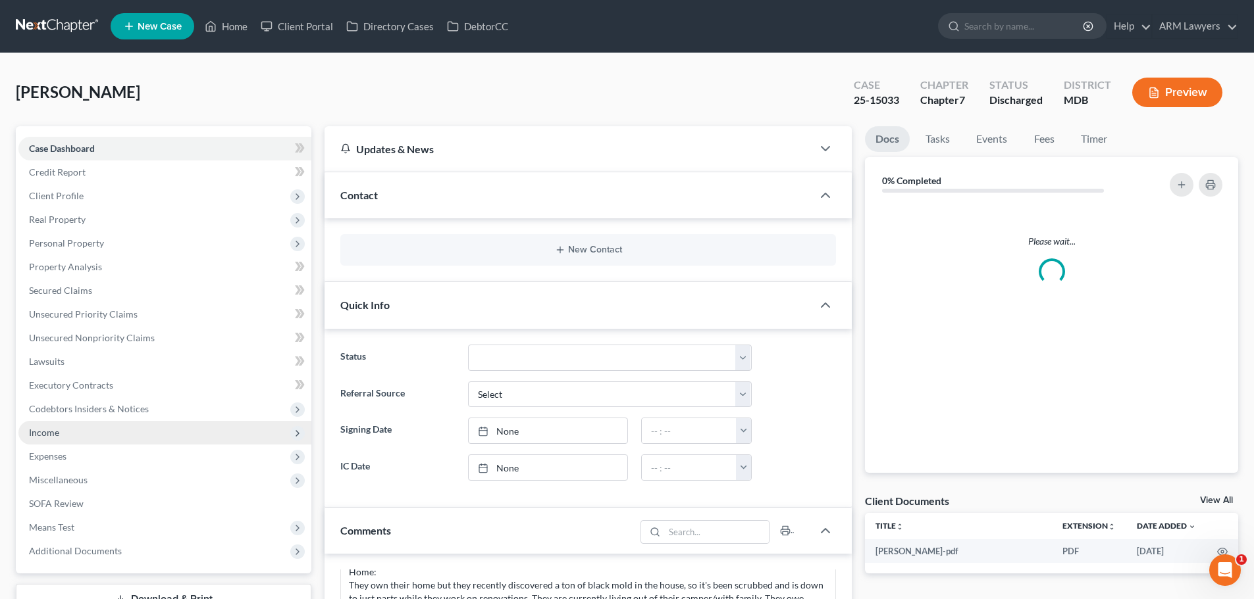
click at [47, 434] on span "Income" at bounding box center [44, 432] width 30 height 11
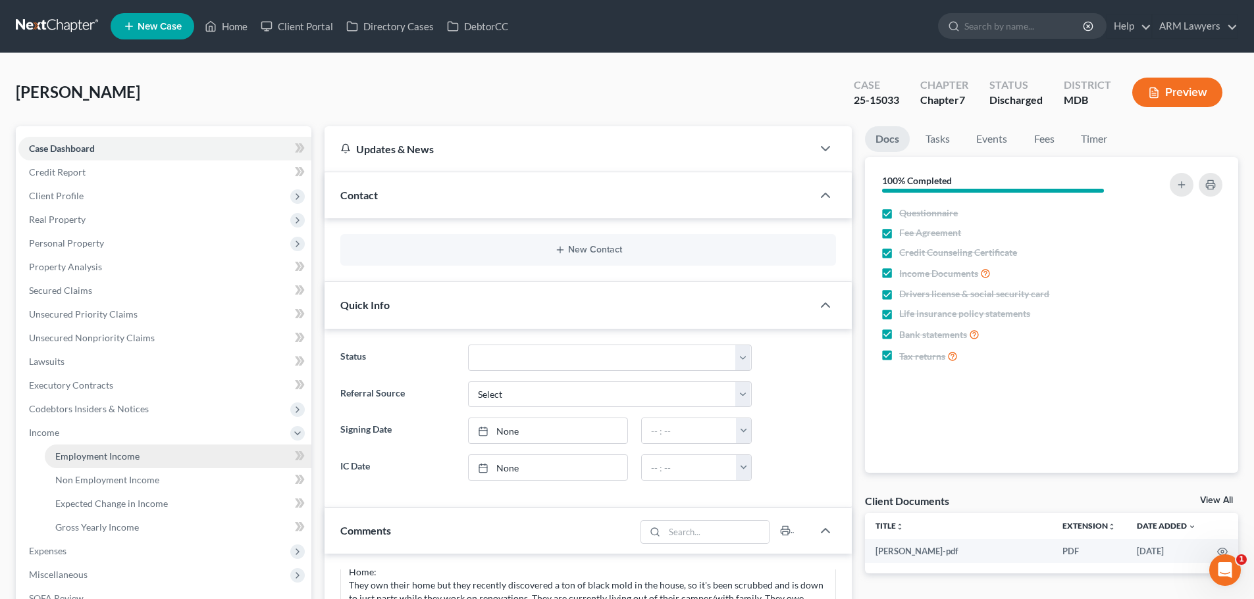
click at [93, 451] on span "Employment Income" at bounding box center [97, 456] width 84 height 11
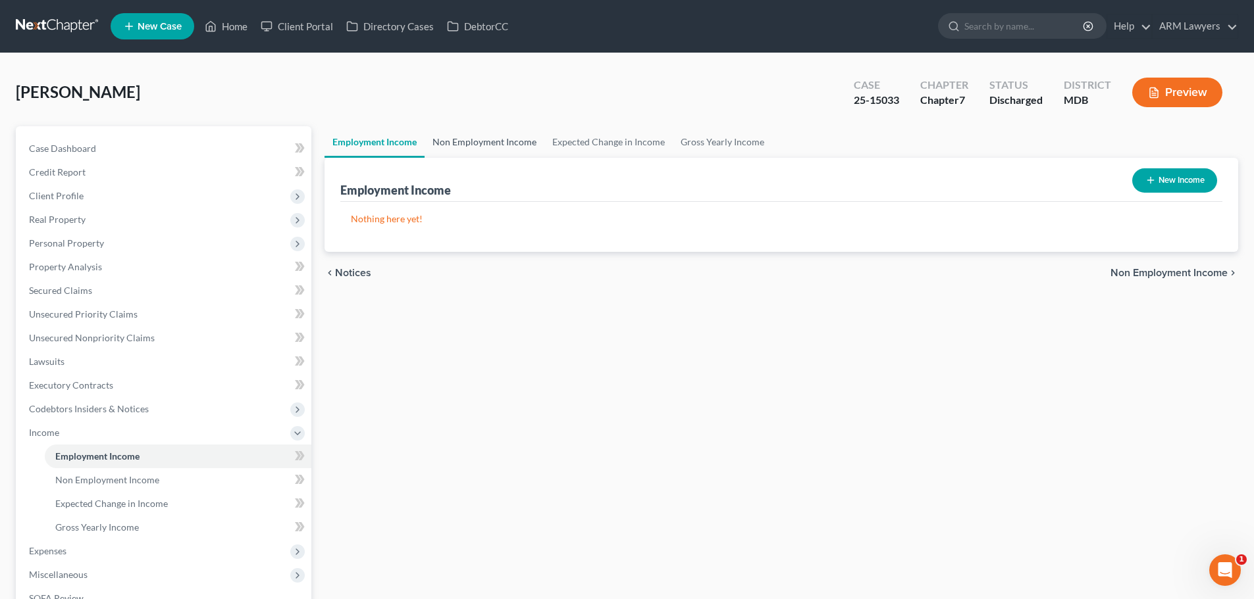
click at [465, 137] on link "Non Employment Income" at bounding box center [484, 142] width 120 height 32
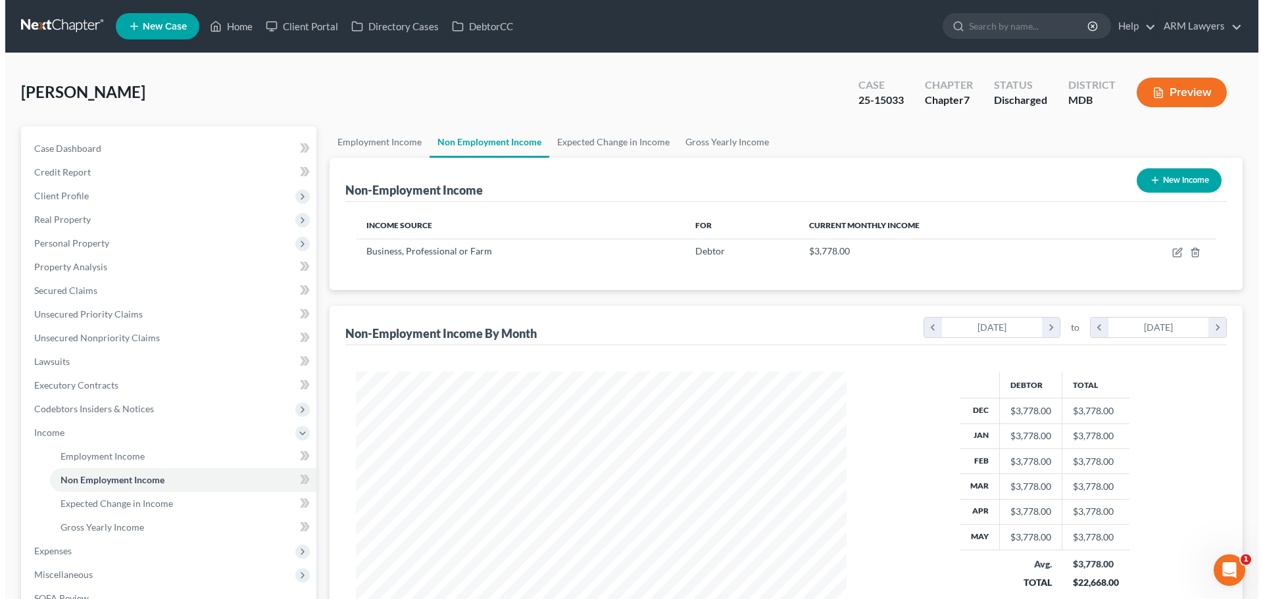
scroll to position [245, 517]
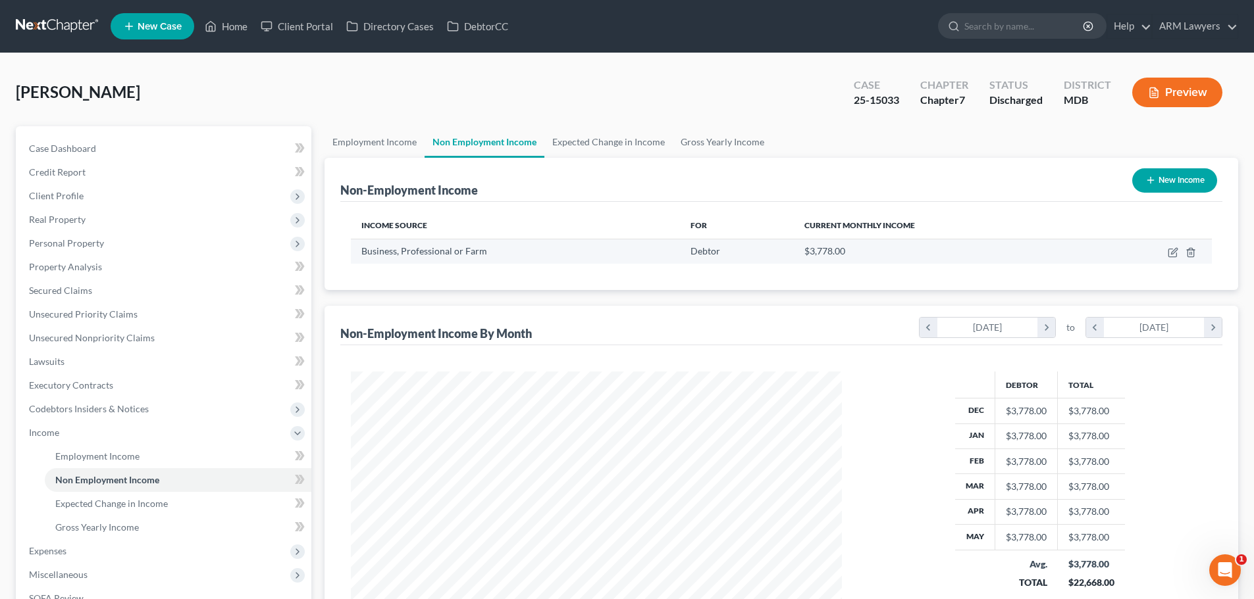
click at [1165, 247] on td at bounding box center [1150, 251] width 122 height 25
click at [1175, 251] on icon "button" at bounding box center [1172, 252] width 11 height 11
select select "10"
select select "0"
select select "21"
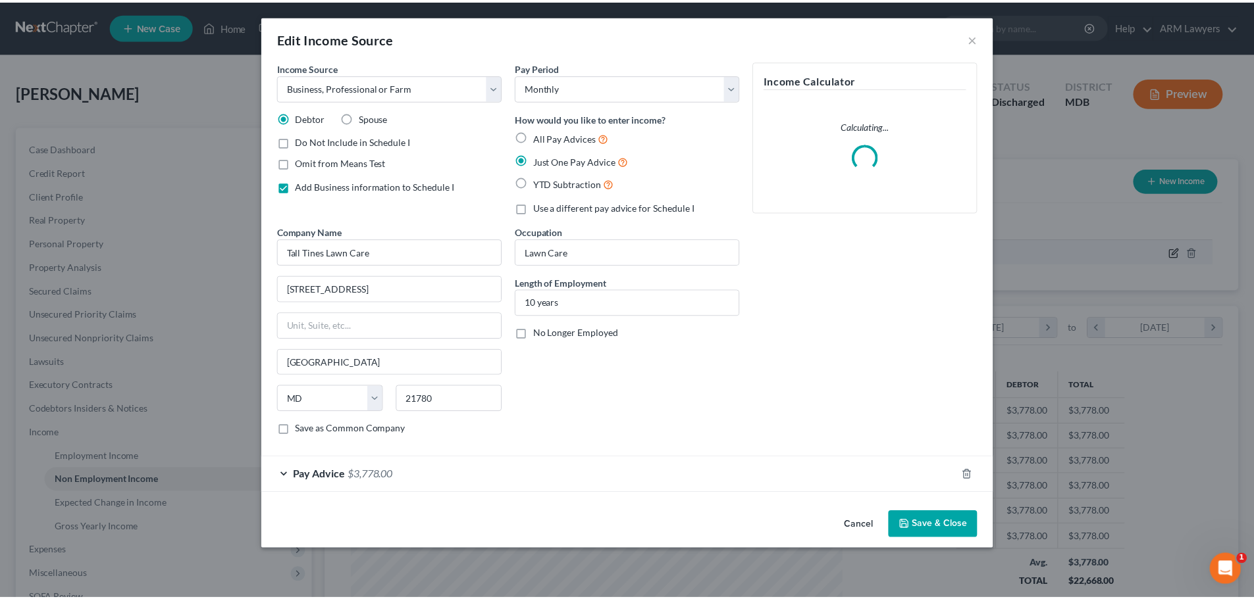
scroll to position [247, 522]
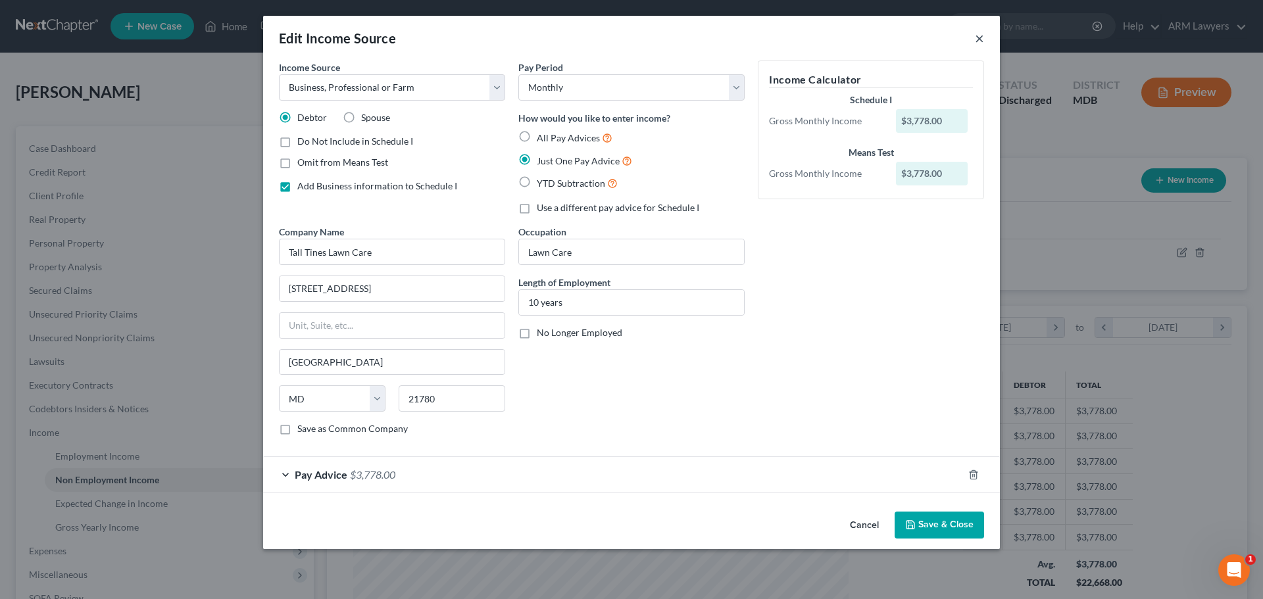
click at [978, 36] on button "×" at bounding box center [979, 38] width 9 height 16
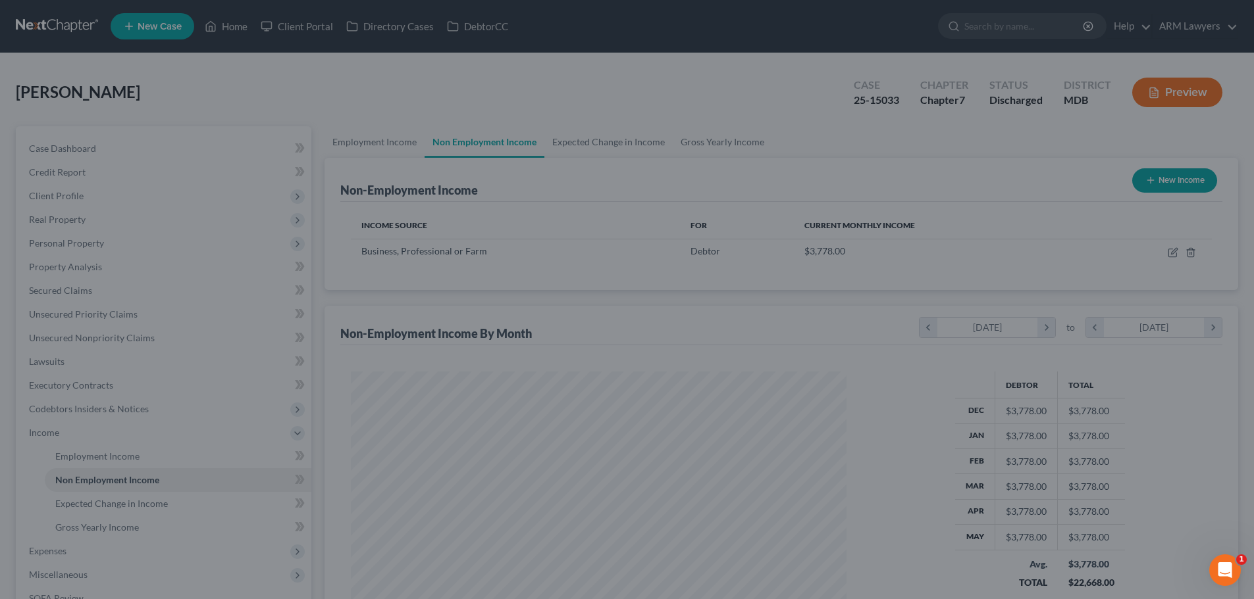
scroll to position [657788, 657516]
